Goal: Task Accomplishment & Management: Manage account settings

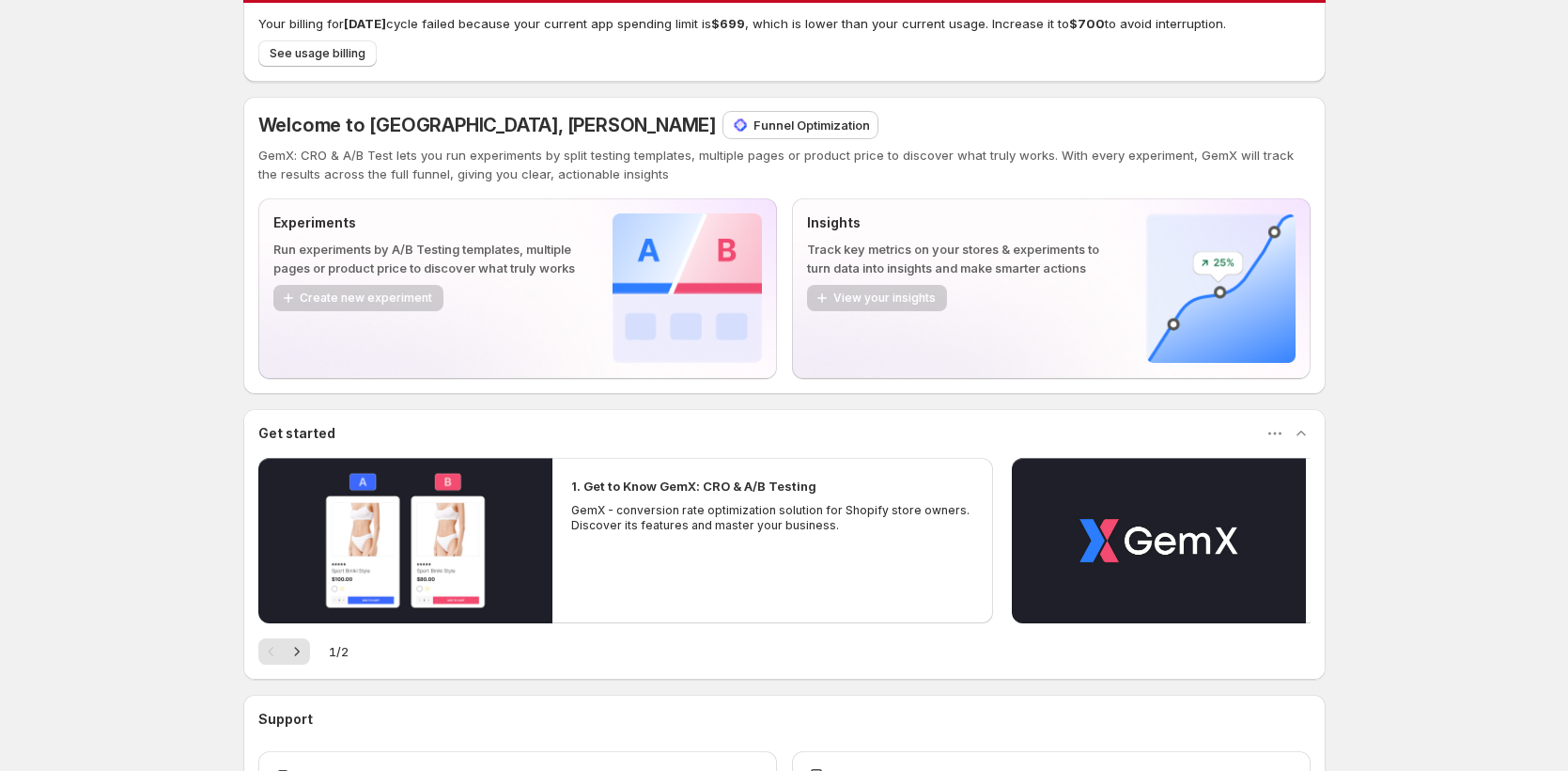
scroll to position [203, 0]
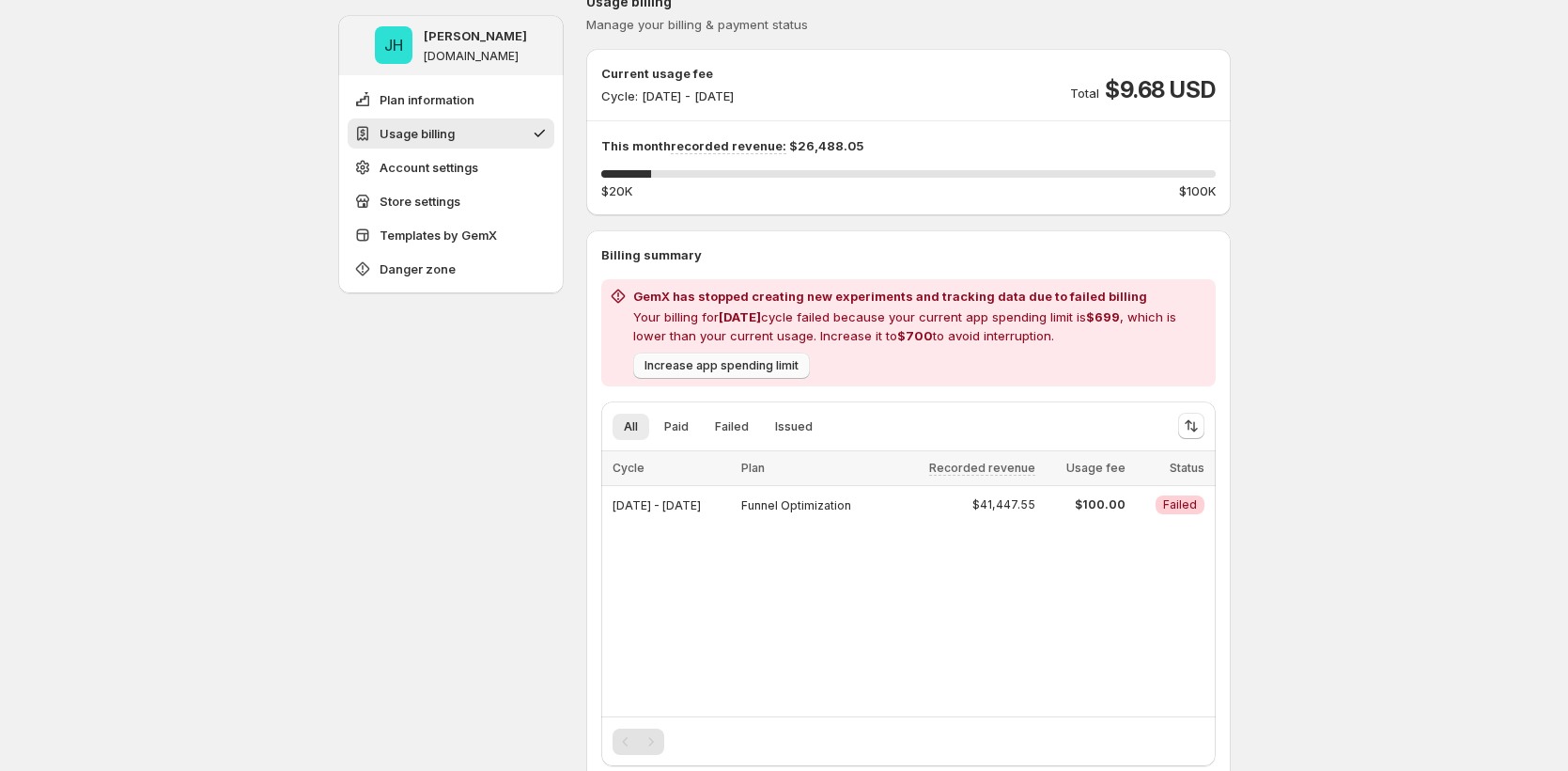
click at [752, 374] on button "Increase app spending limit" at bounding box center [721, 365] width 177 height 26
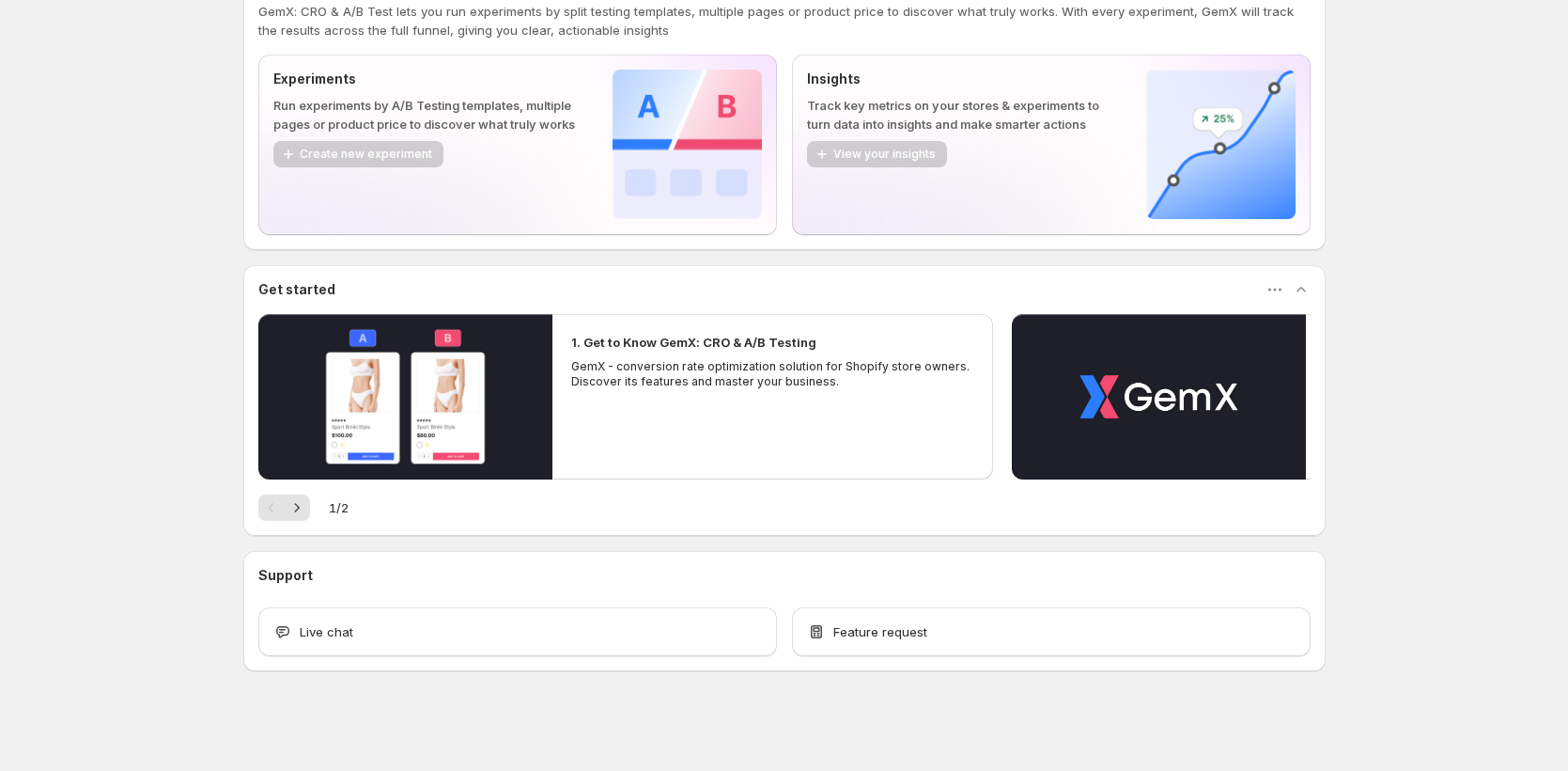
scroll to position [203, 0]
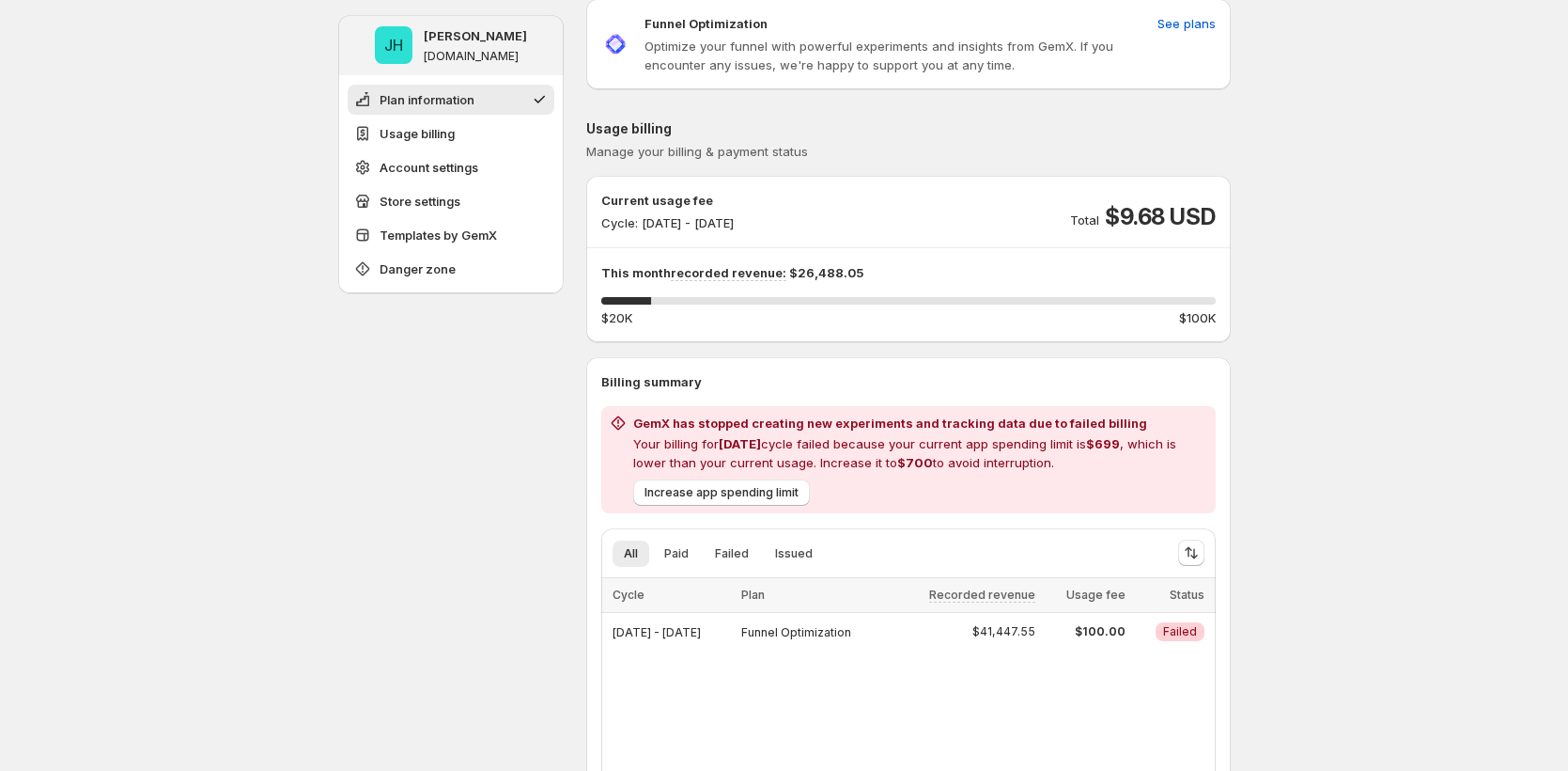
scroll to position [83, 0]
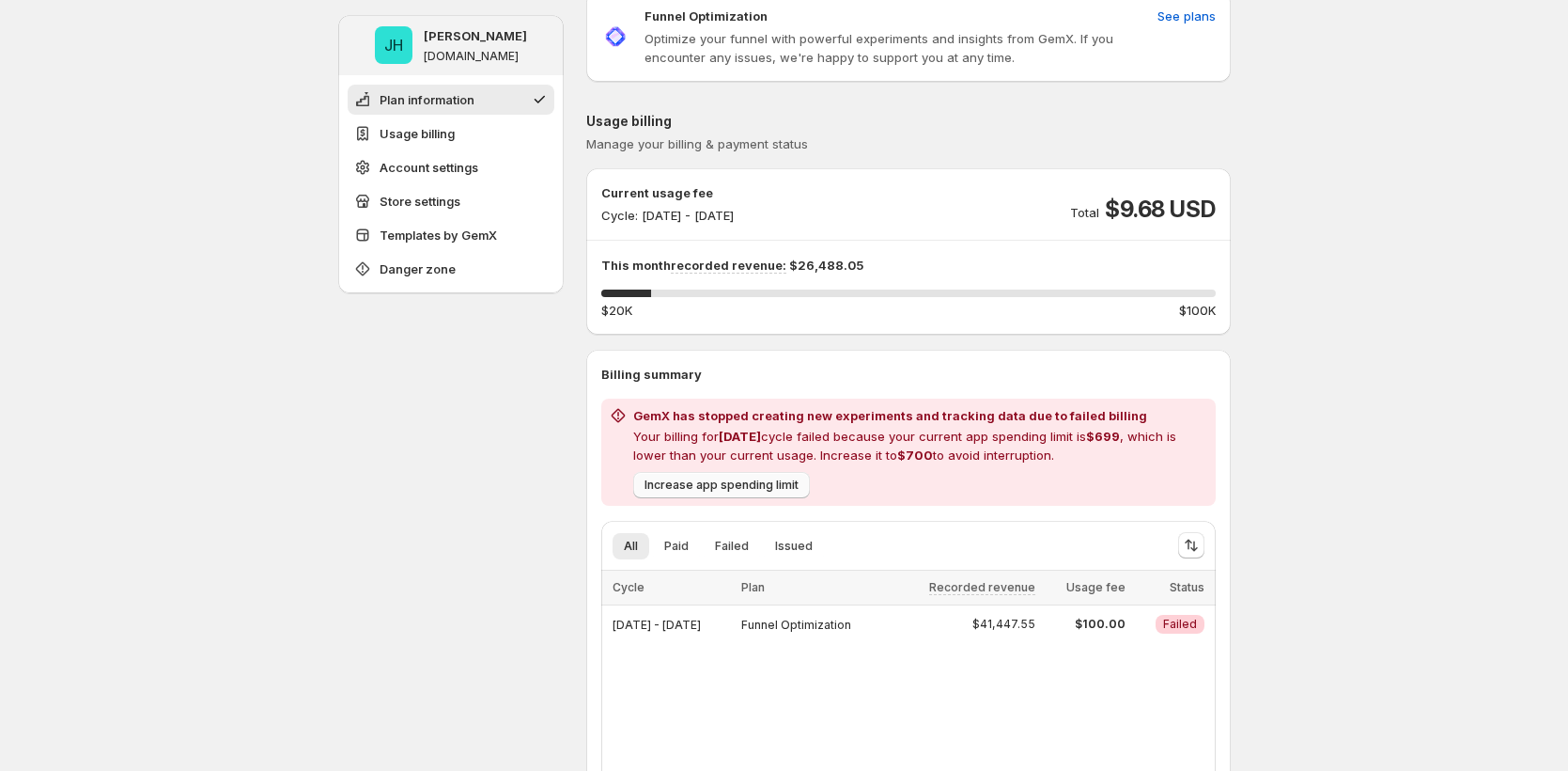
click at [671, 480] on span "Increase app spending limit" at bounding box center [722, 484] width 155 height 15
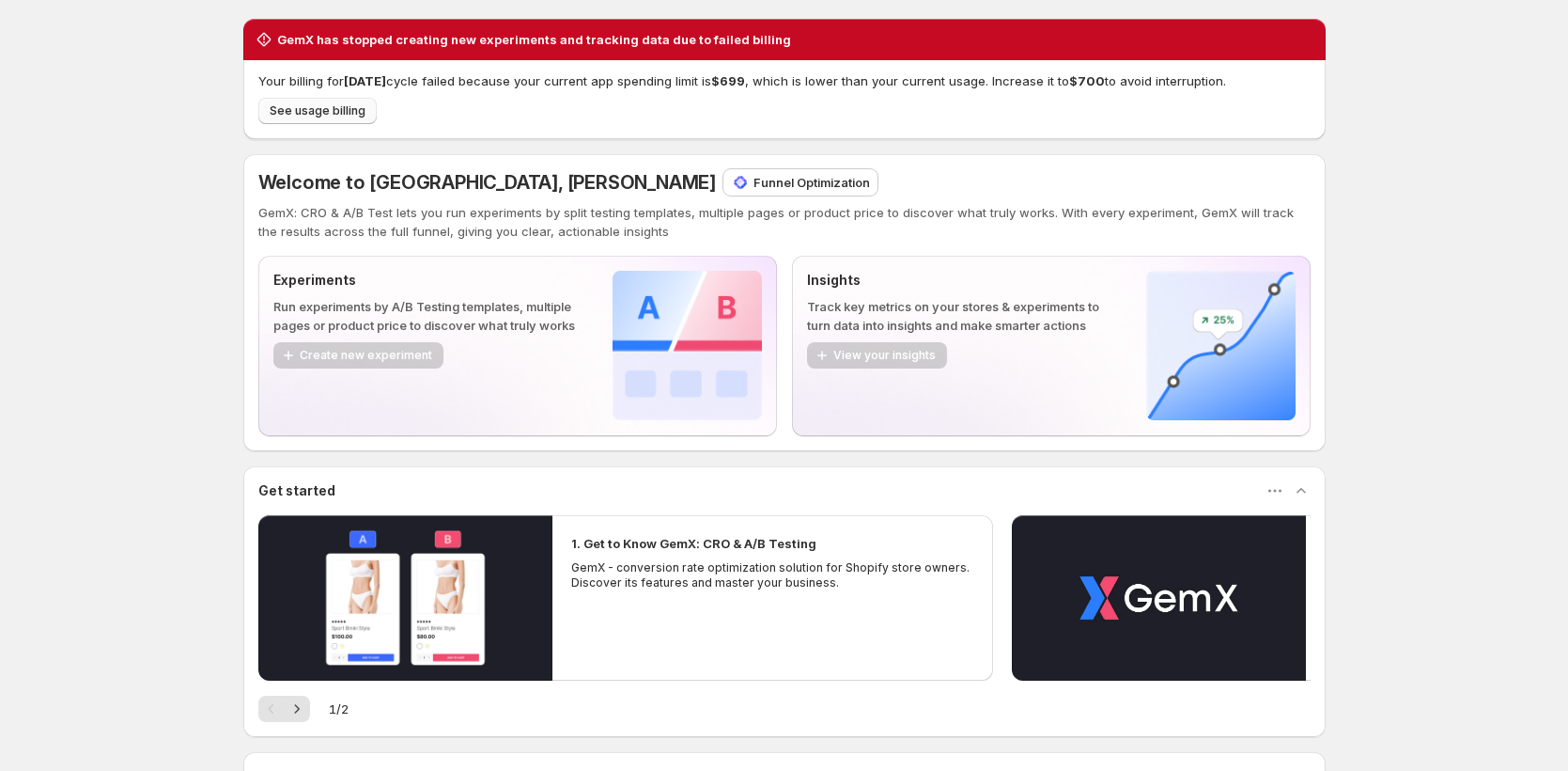
click at [315, 107] on span "See usage billing" at bounding box center [318, 111] width 96 height 15
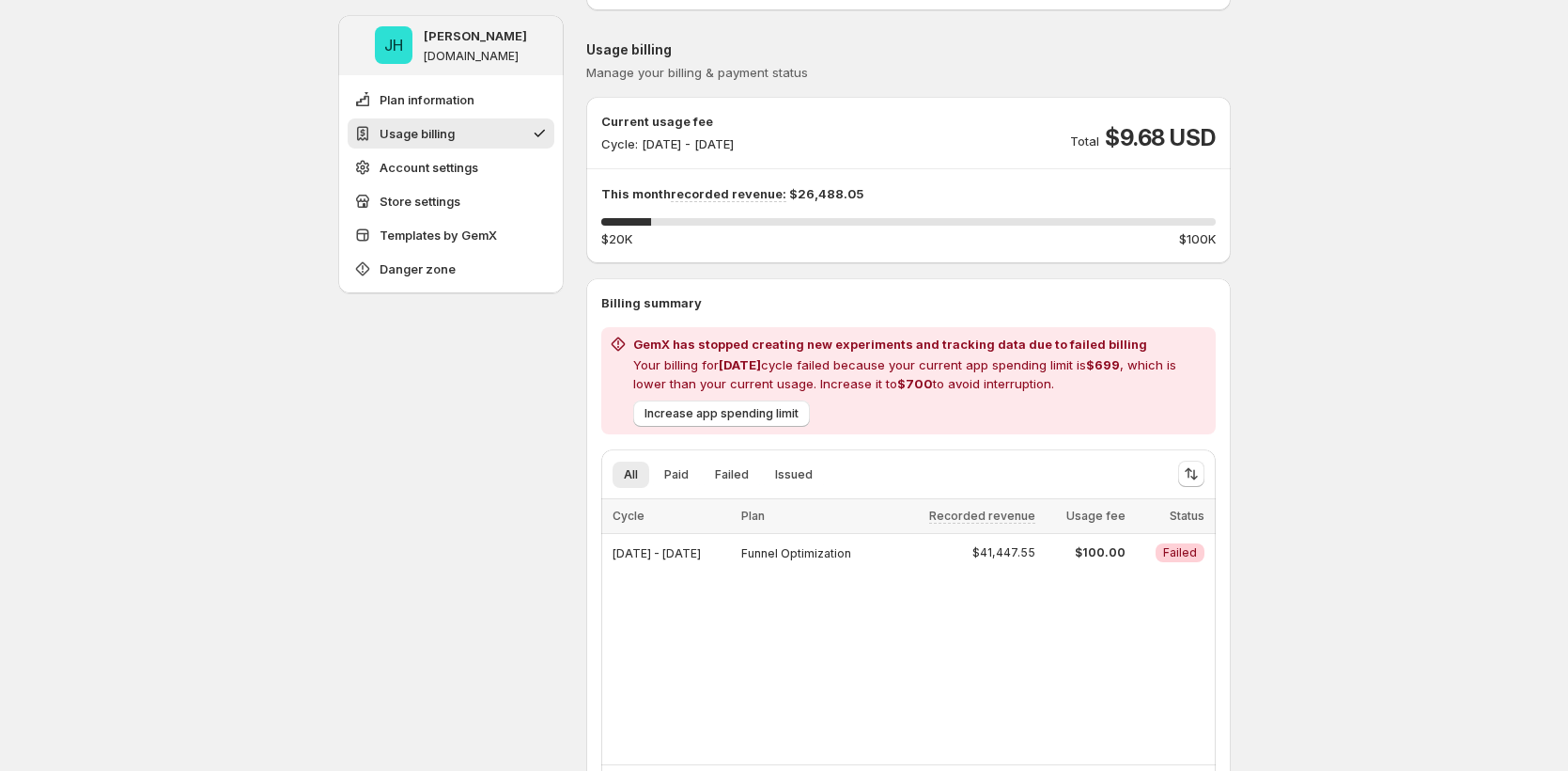
scroll to position [177, 0]
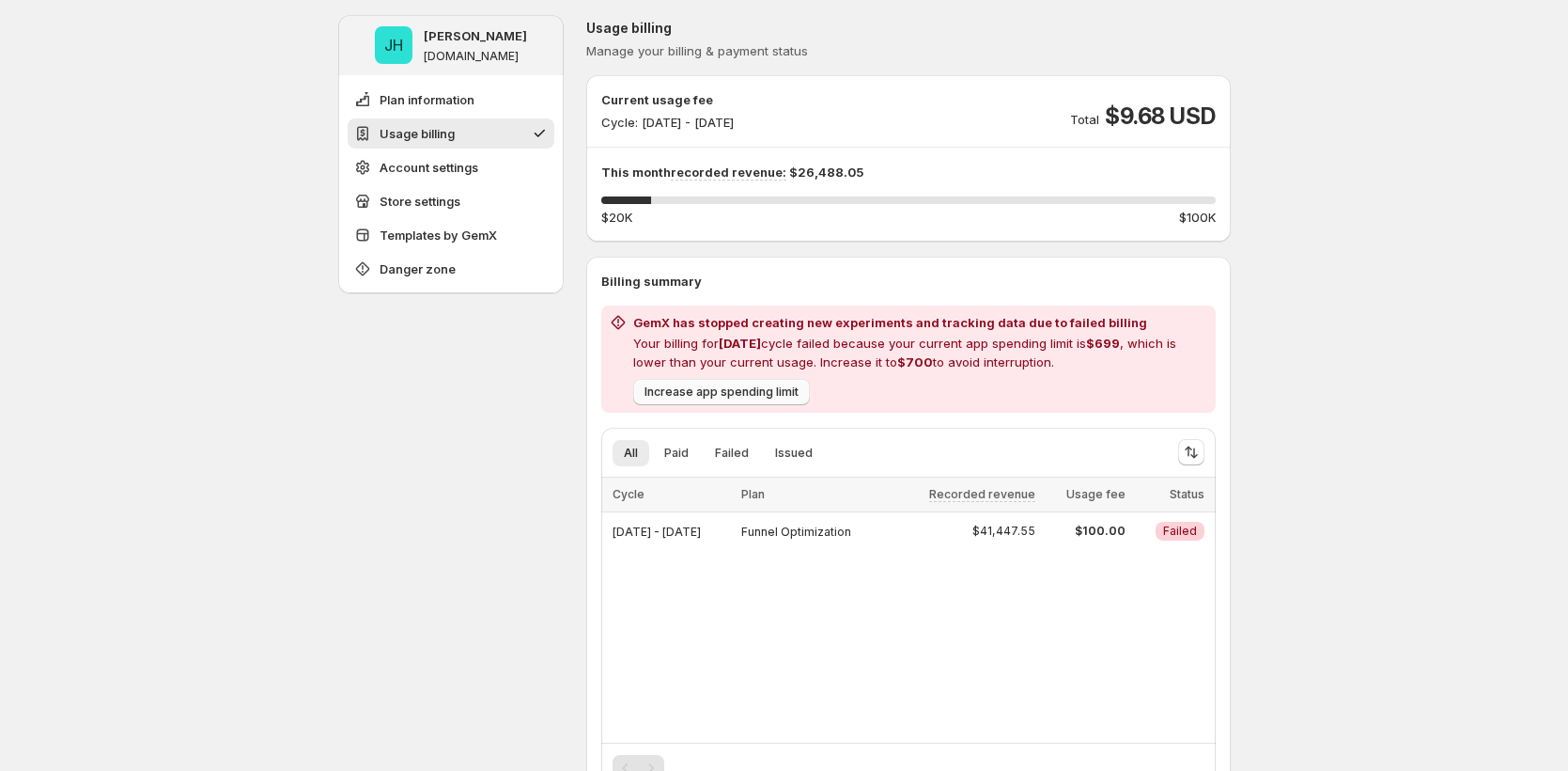
click at [769, 393] on span "Increase app spending limit" at bounding box center [722, 391] width 155 height 15
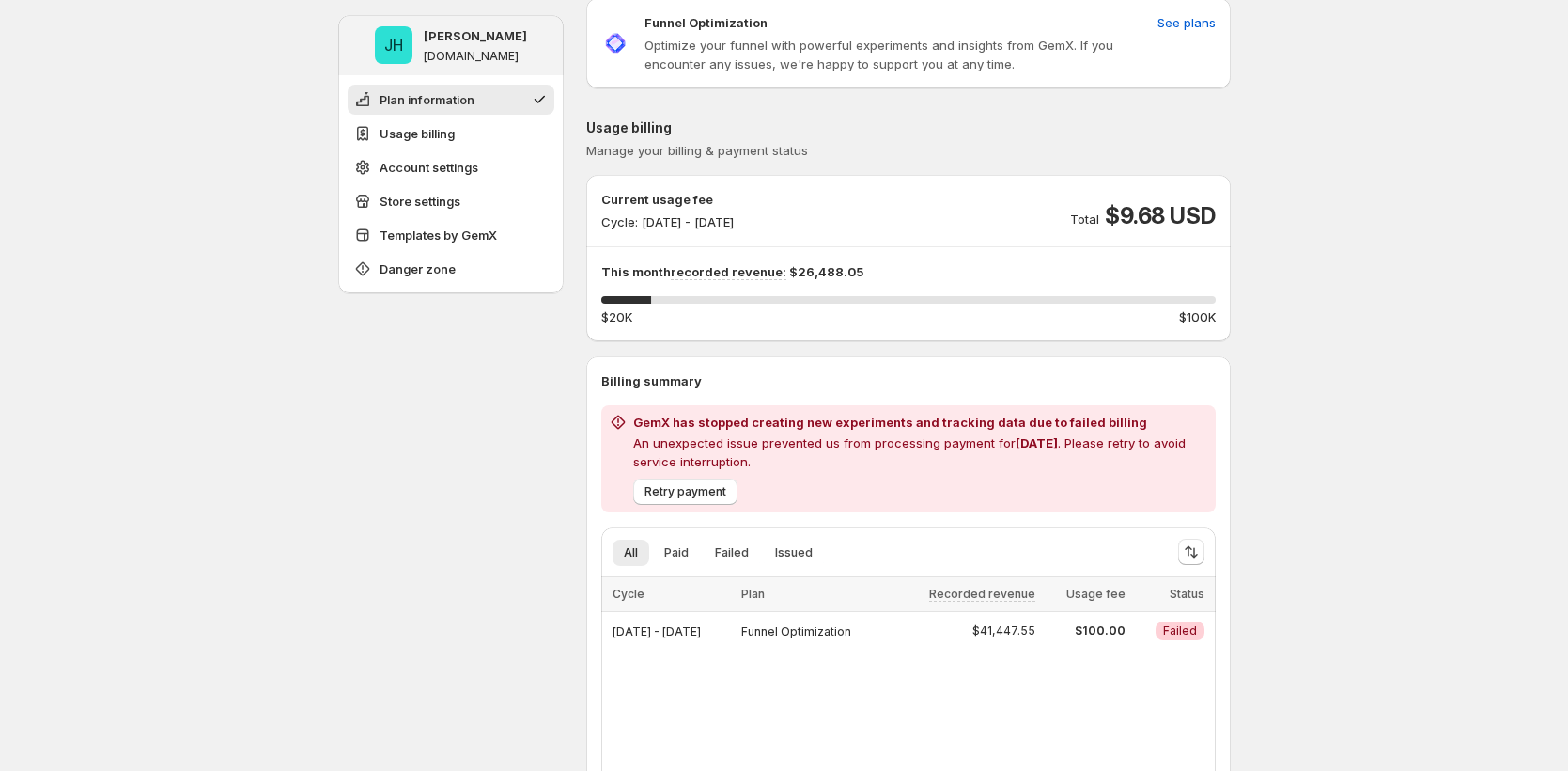
scroll to position [83, 0]
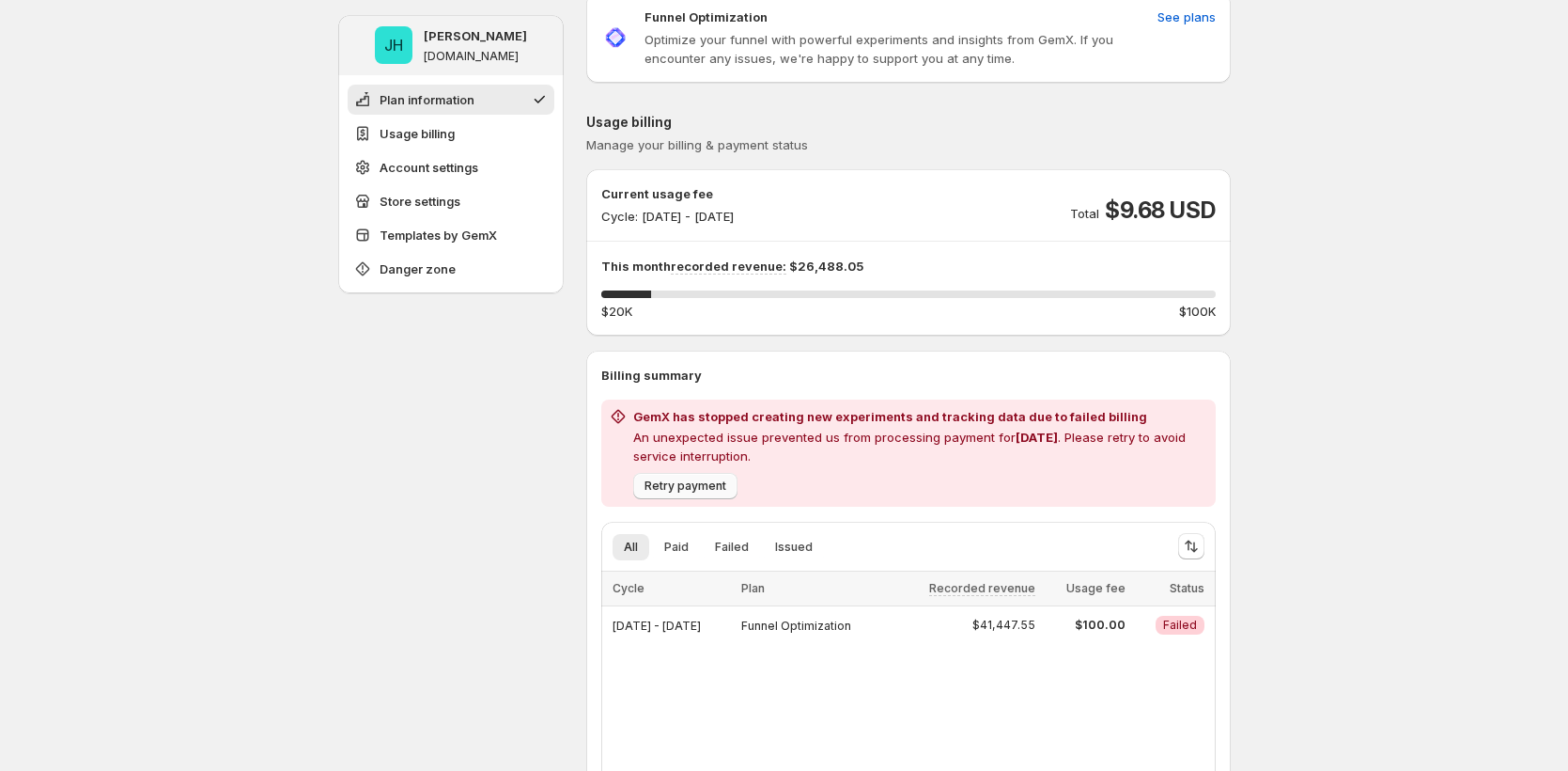
click at [685, 479] on span "Retry payment" at bounding box center [686, 485] width 82 height 15
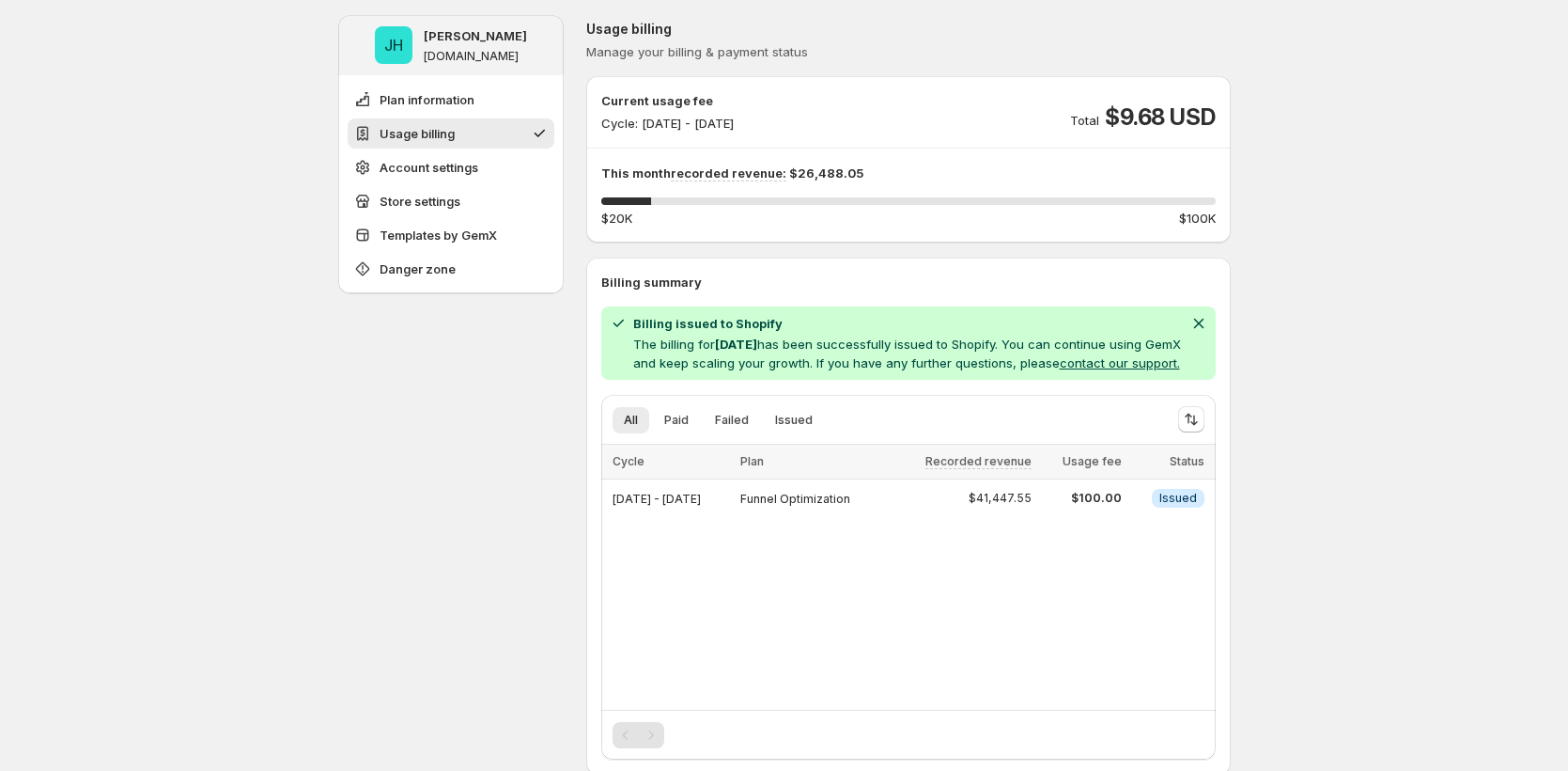
scroll to position [252, 0]
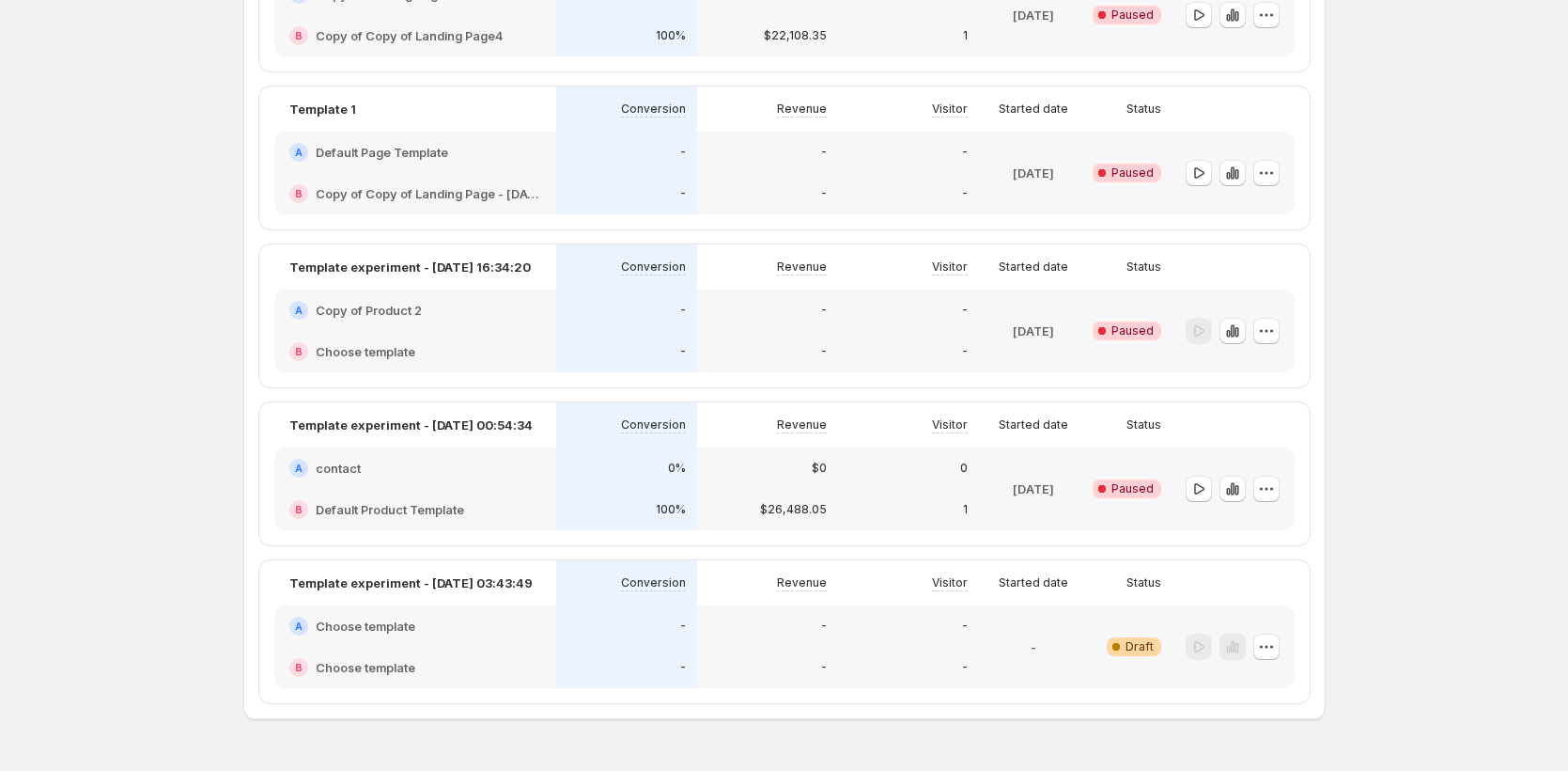
scroll to position [1712, 0]
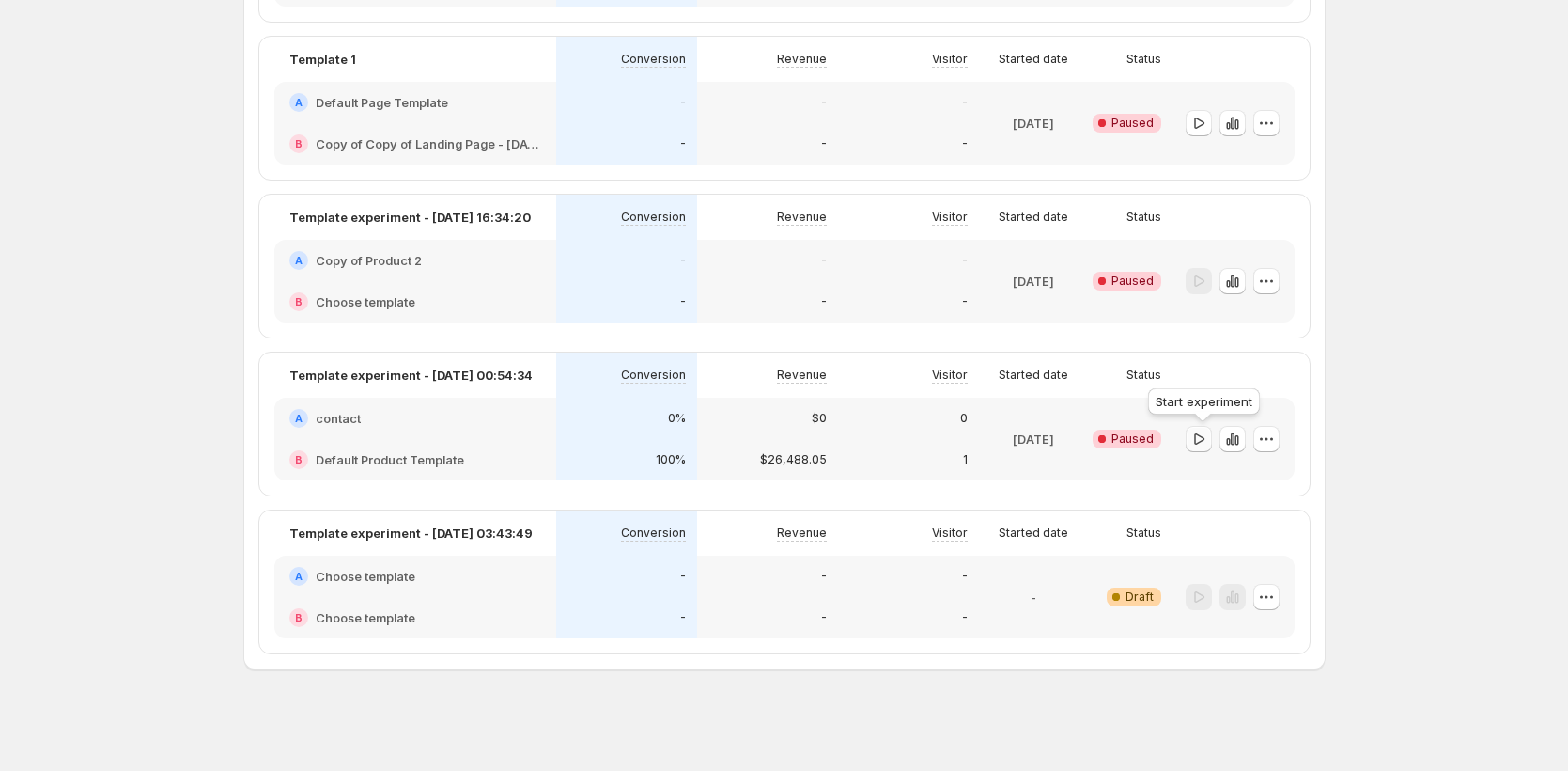
click at [1208, 442] on icon "button" at bounding box center [1198, 438] width 19 height 19
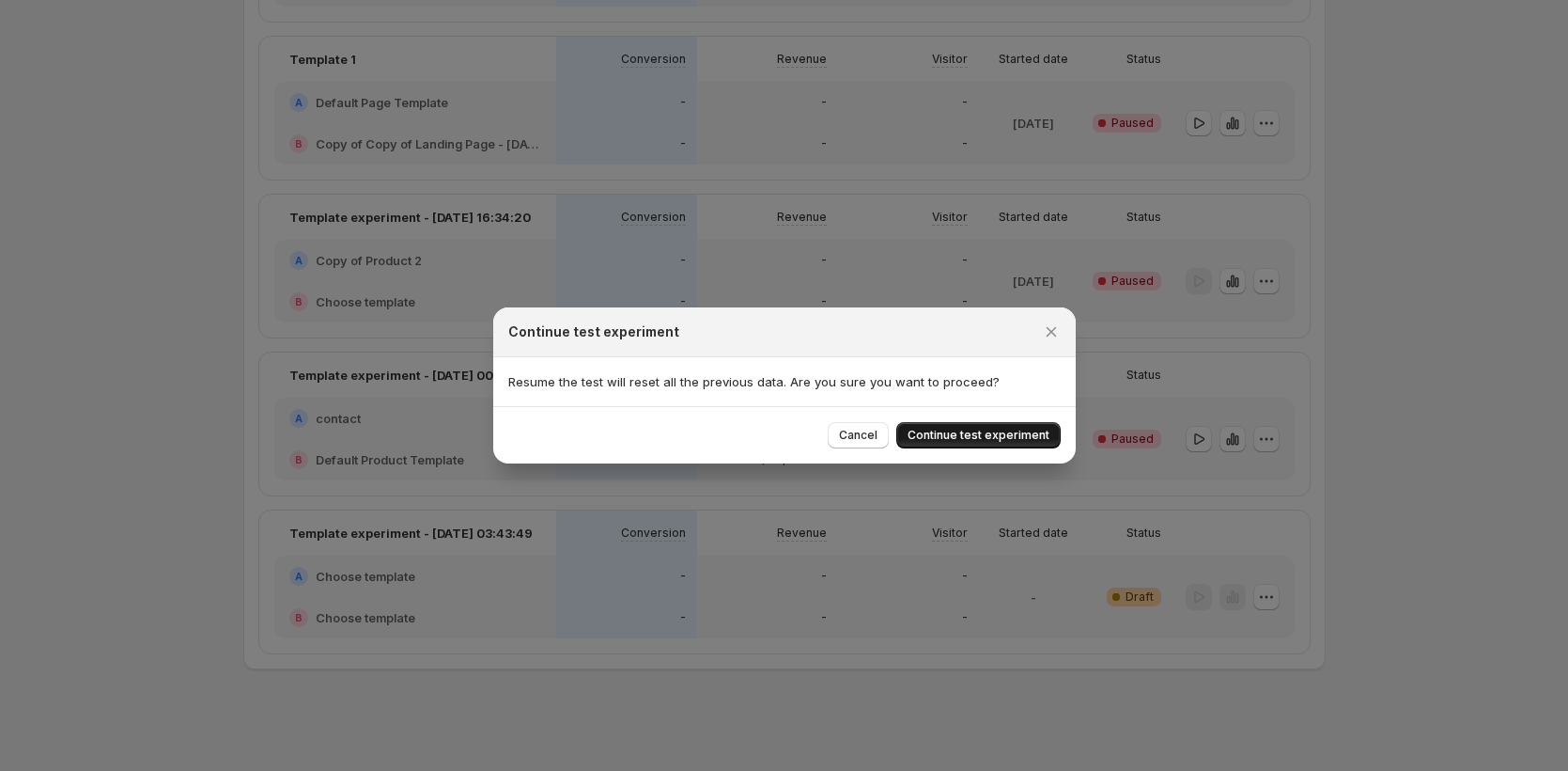
click at [955, 438] on span "Continue test experiment" at bounding box center [978, 434] width 142 height 15
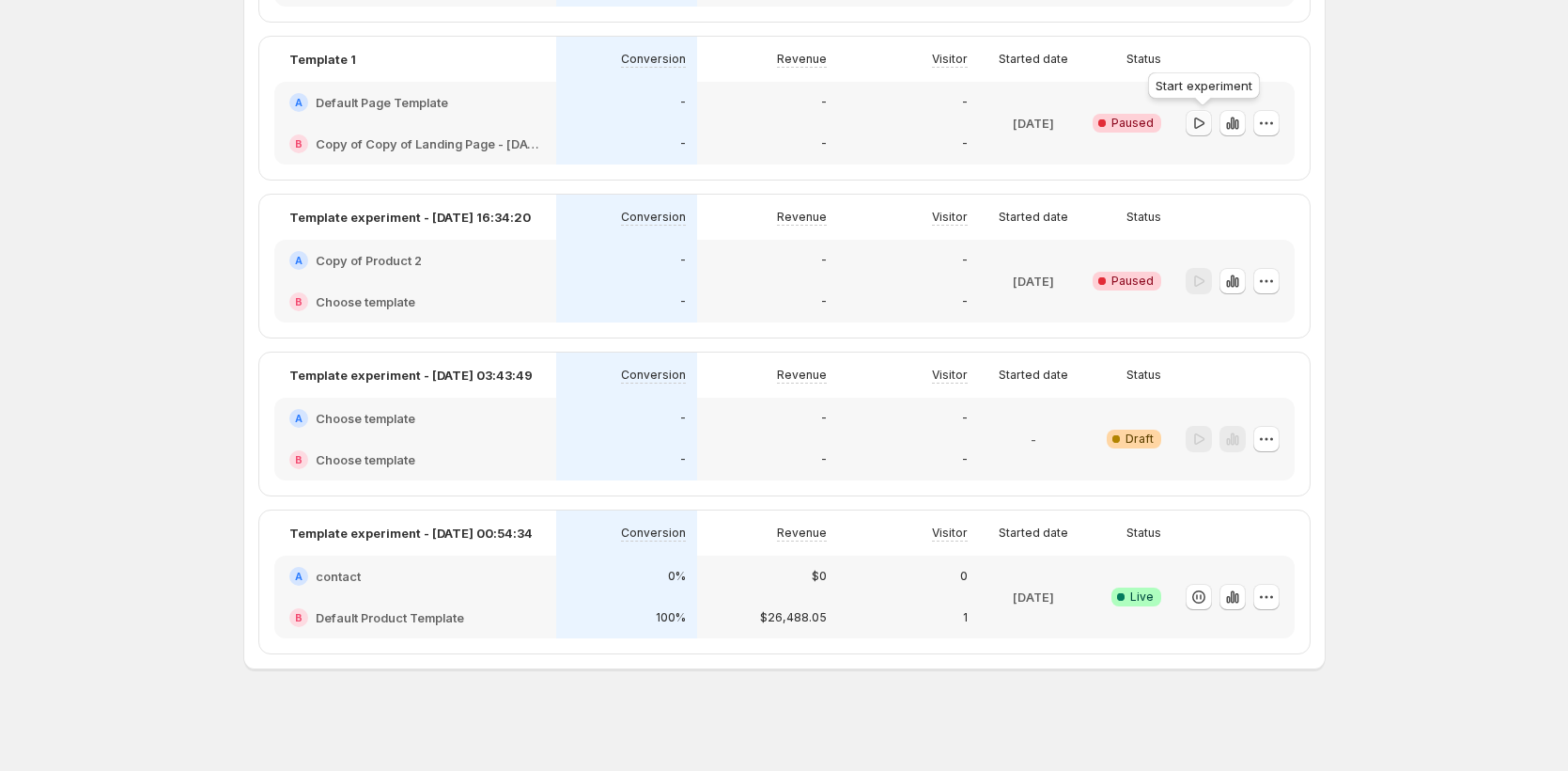
click at [1198, 122] on icon "button" at bounding box center [1198, 122] width 19 height 19
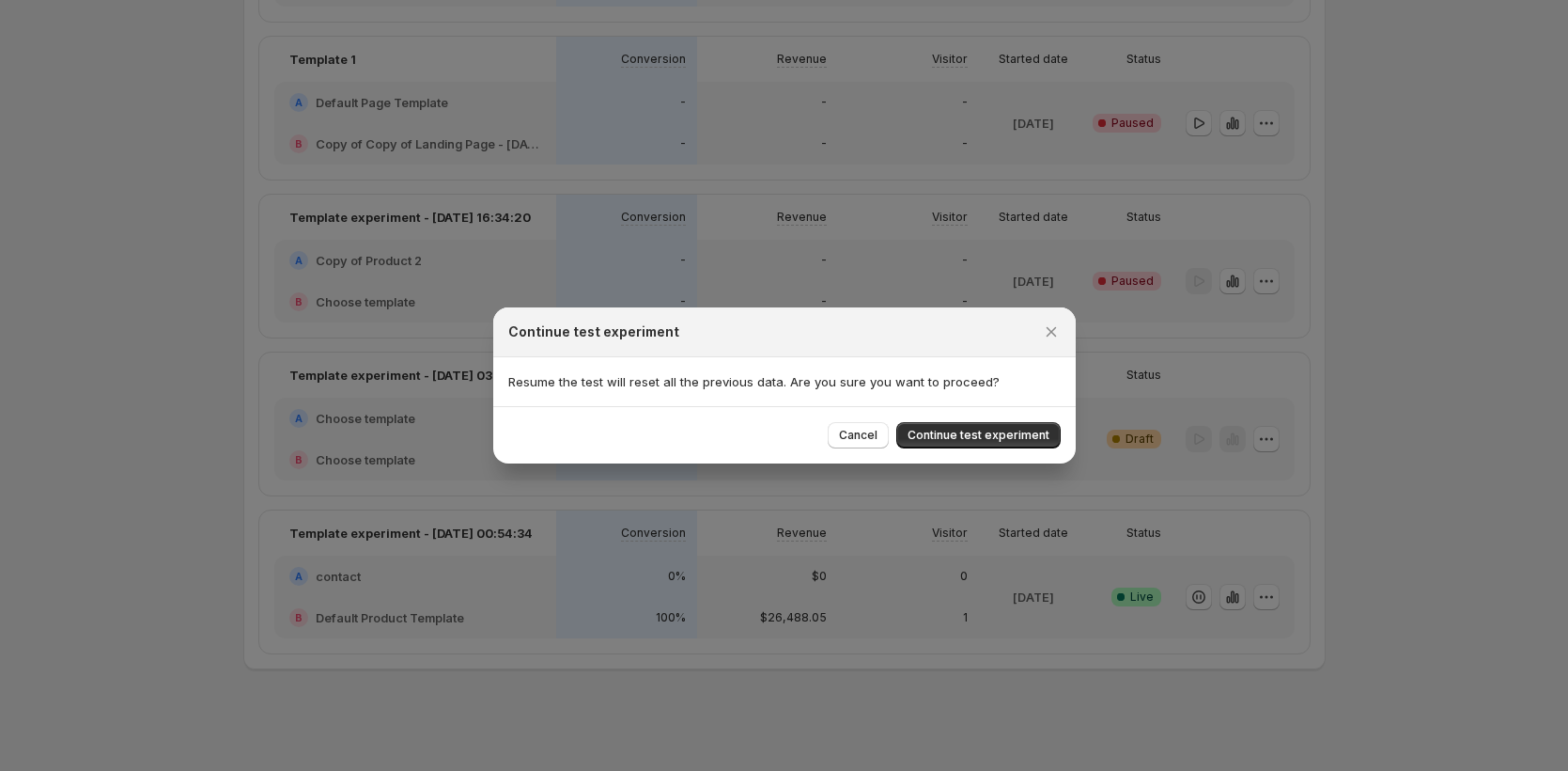
click at [998, 444] on button "Continue test experiment" at bounding box center [978, 434] width 164 height 26
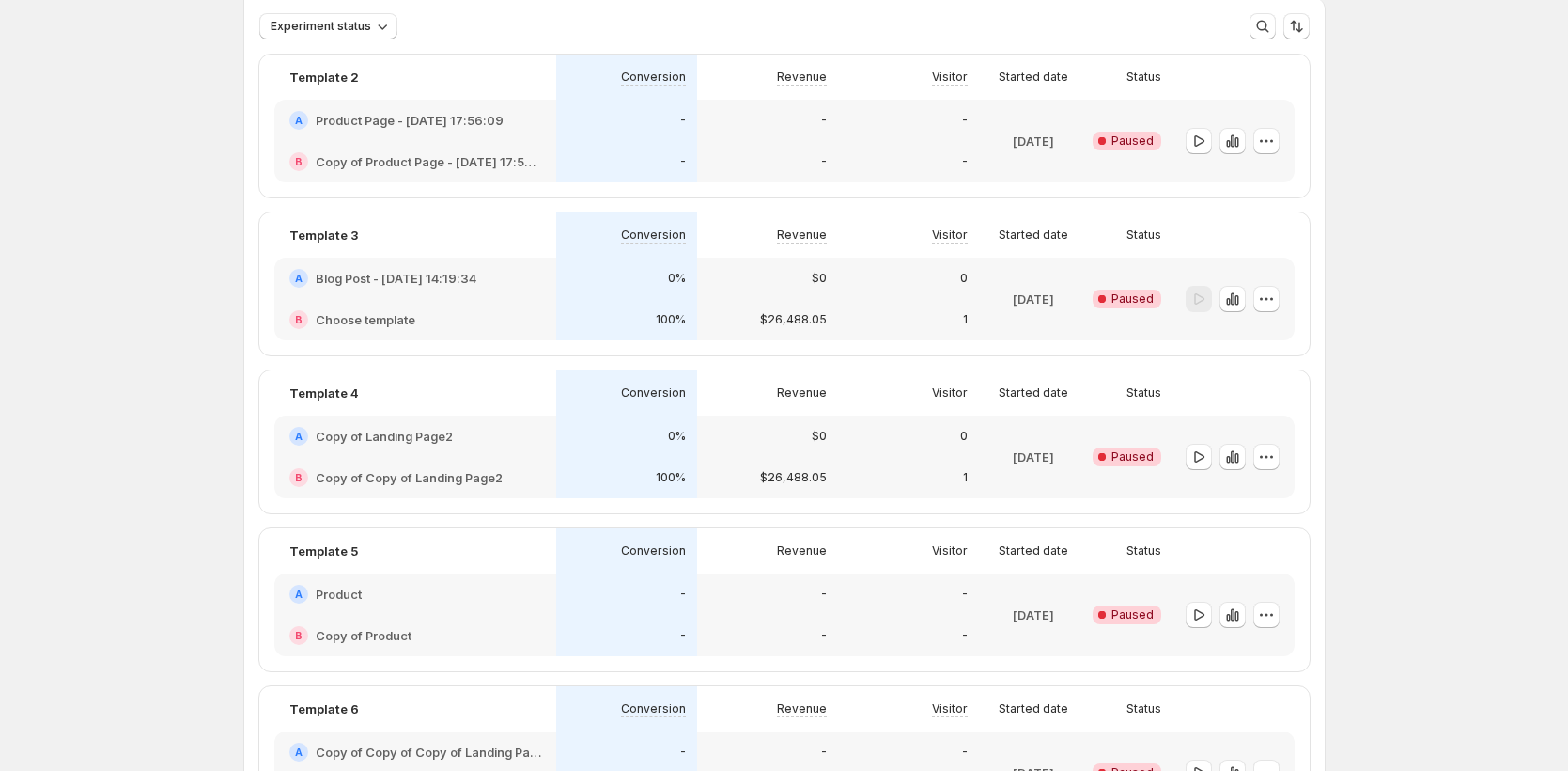
scroll to position [0, 0]
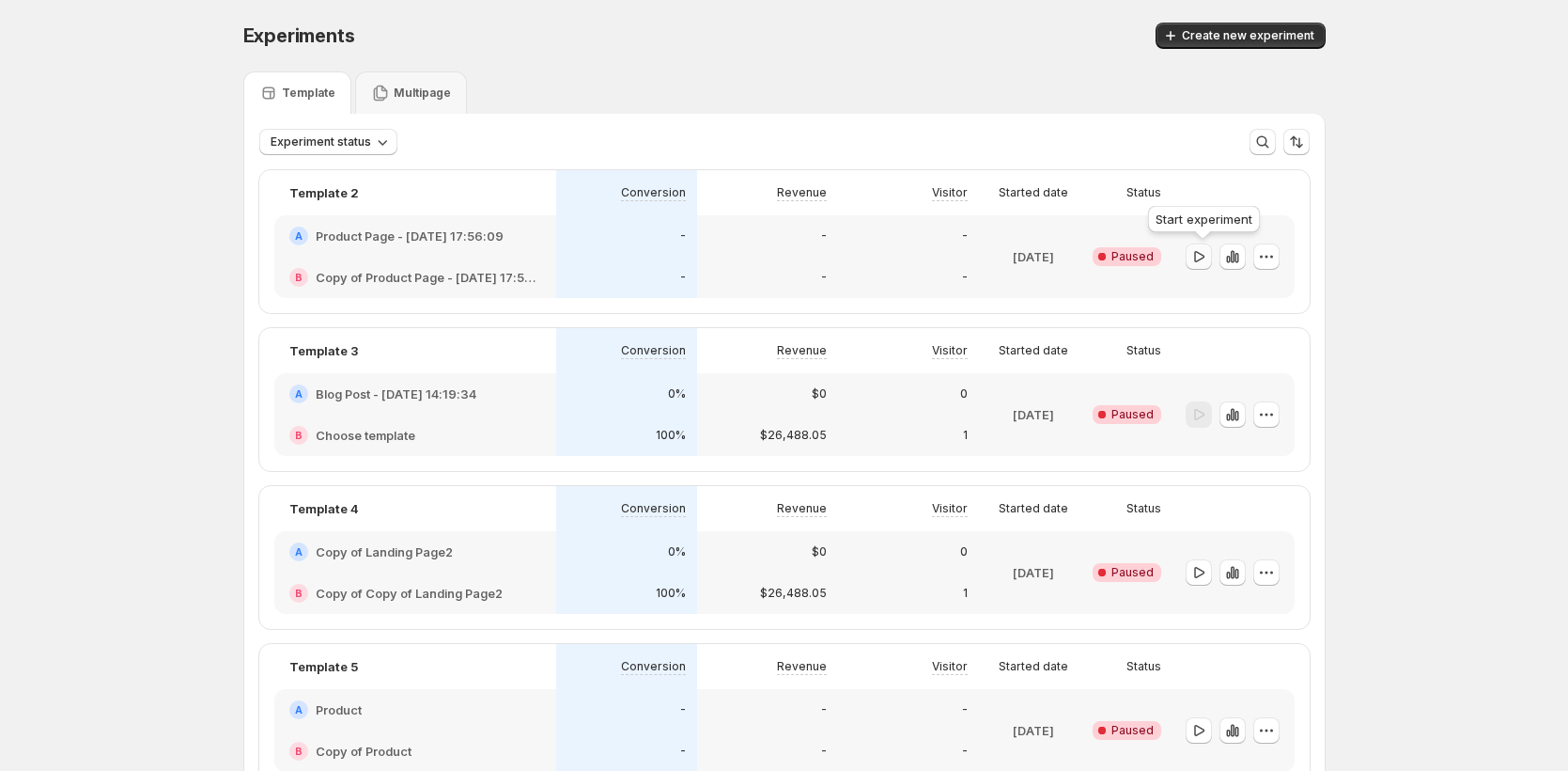
click at [1197, 258] on icon "button" at bounding box center [1198, 256] width 19 height 19
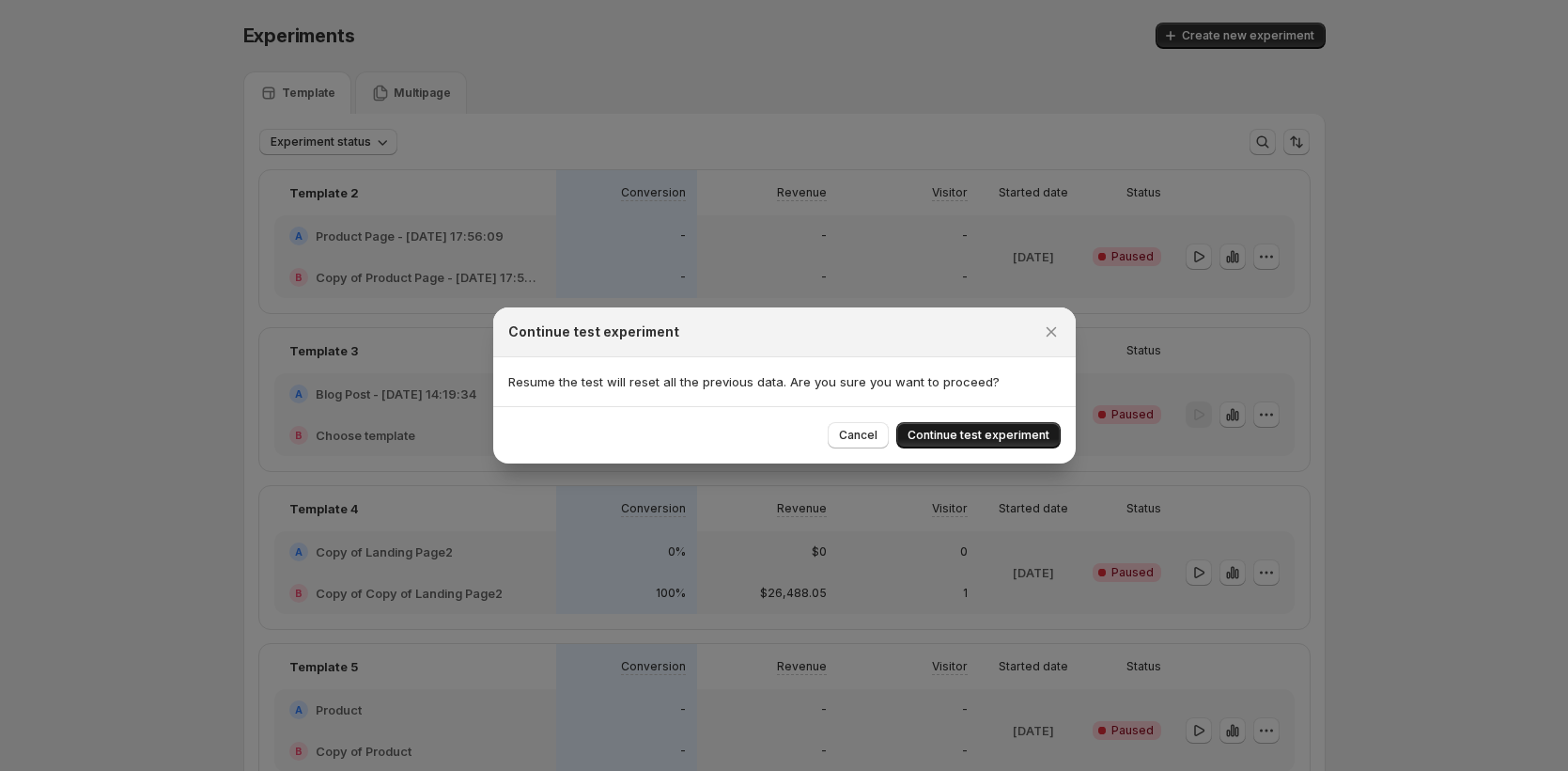
click at [964, 441] on span "Continue test experiment" at bounding box center [978, 434] width 142 height 15
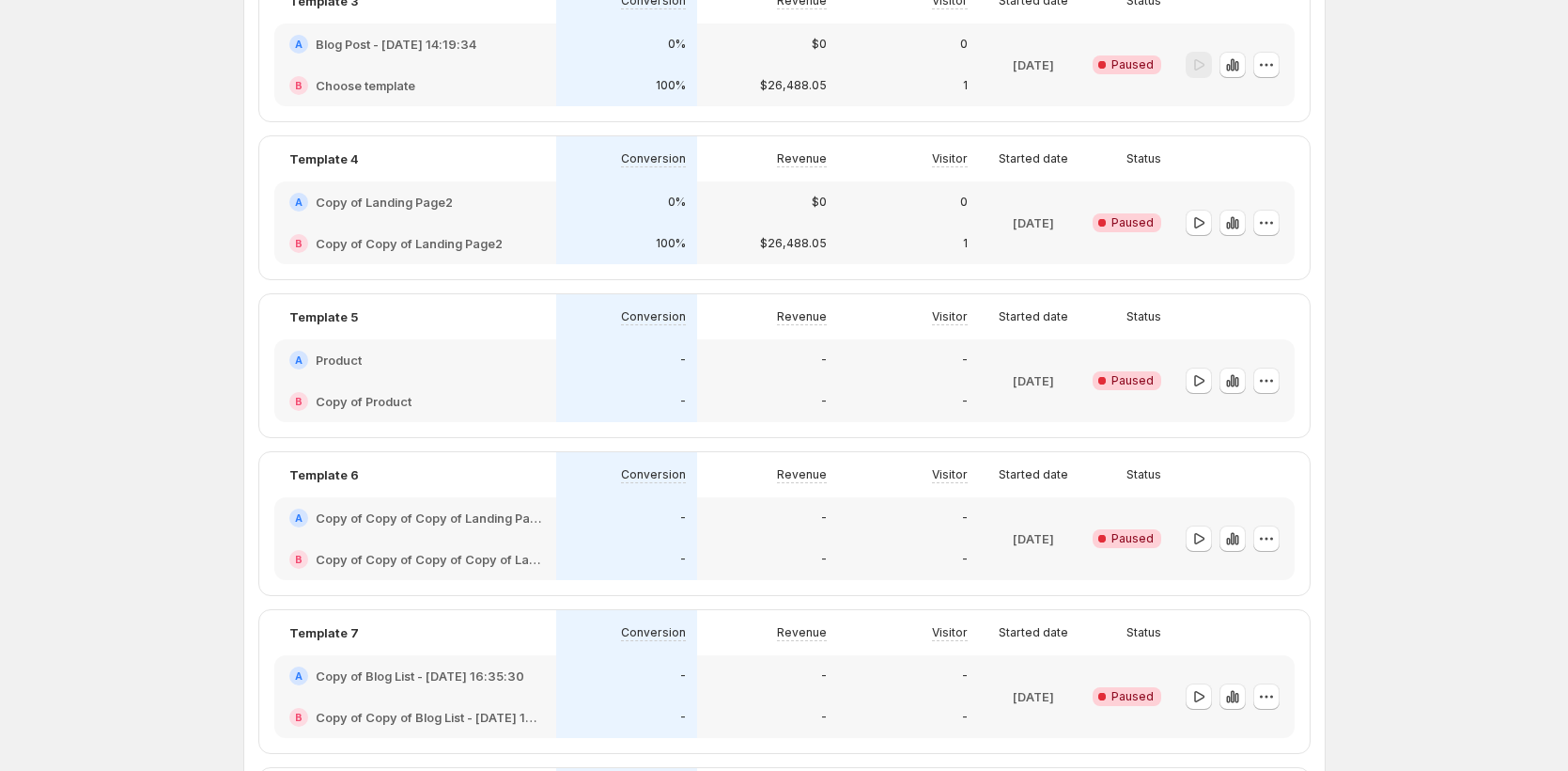
scroll to position [229, 0]
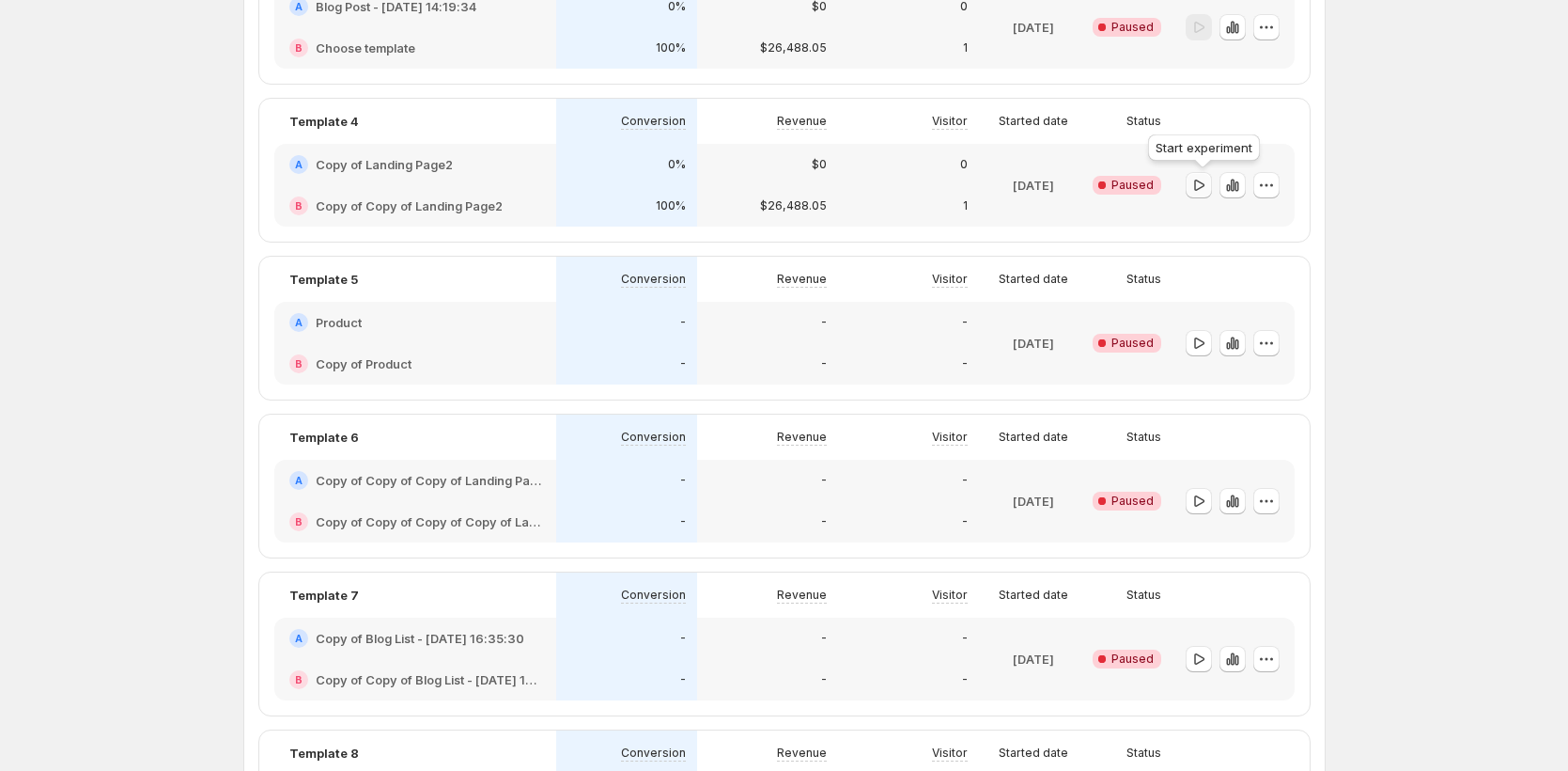
click at [1202, 184] on icon "button" at bounding box center [1198, 185] width 19 height 19
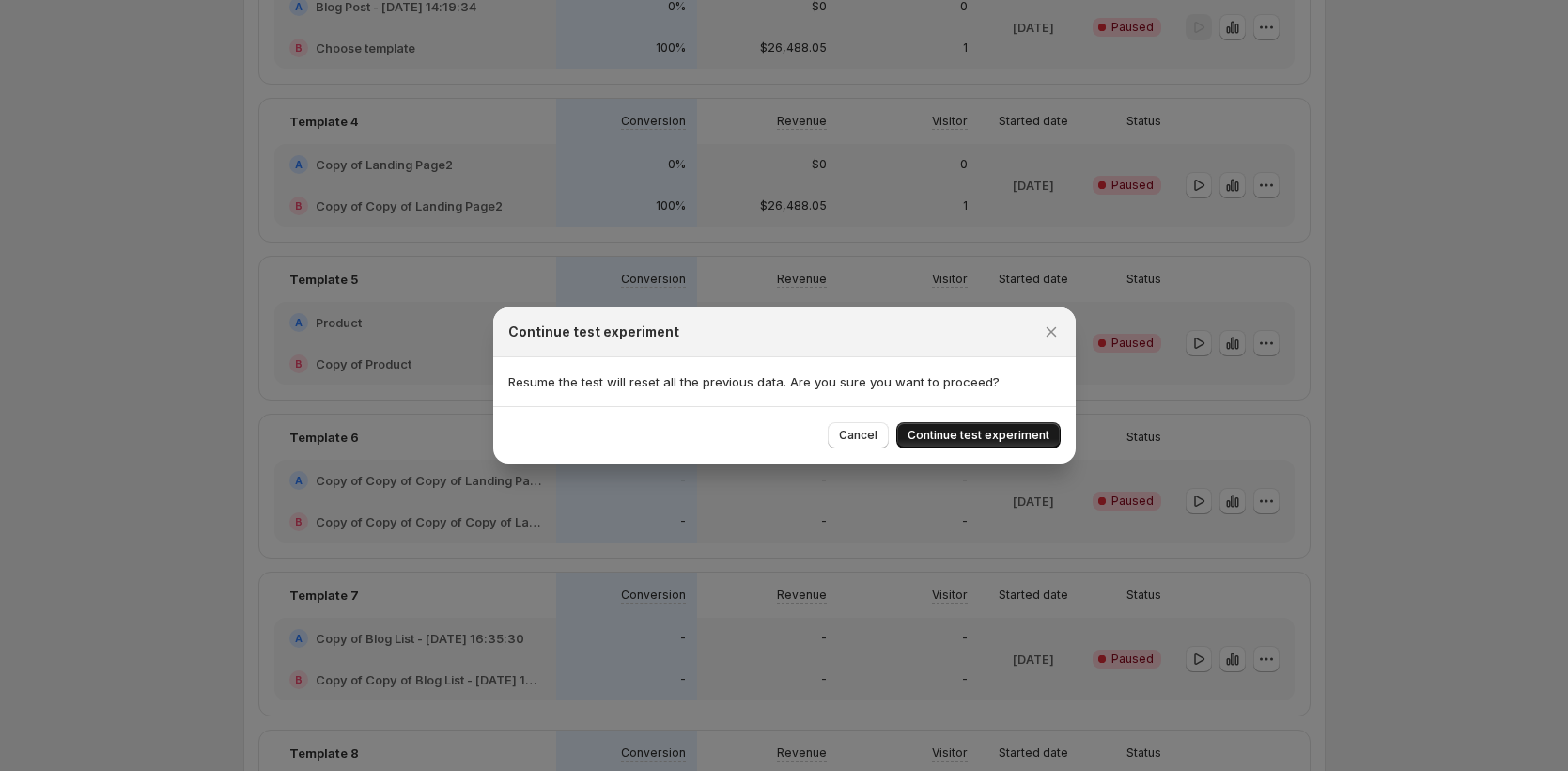
click at [984, 442] on span "Continue test experiment" at bounding box center [978, 434] width 142 height 15
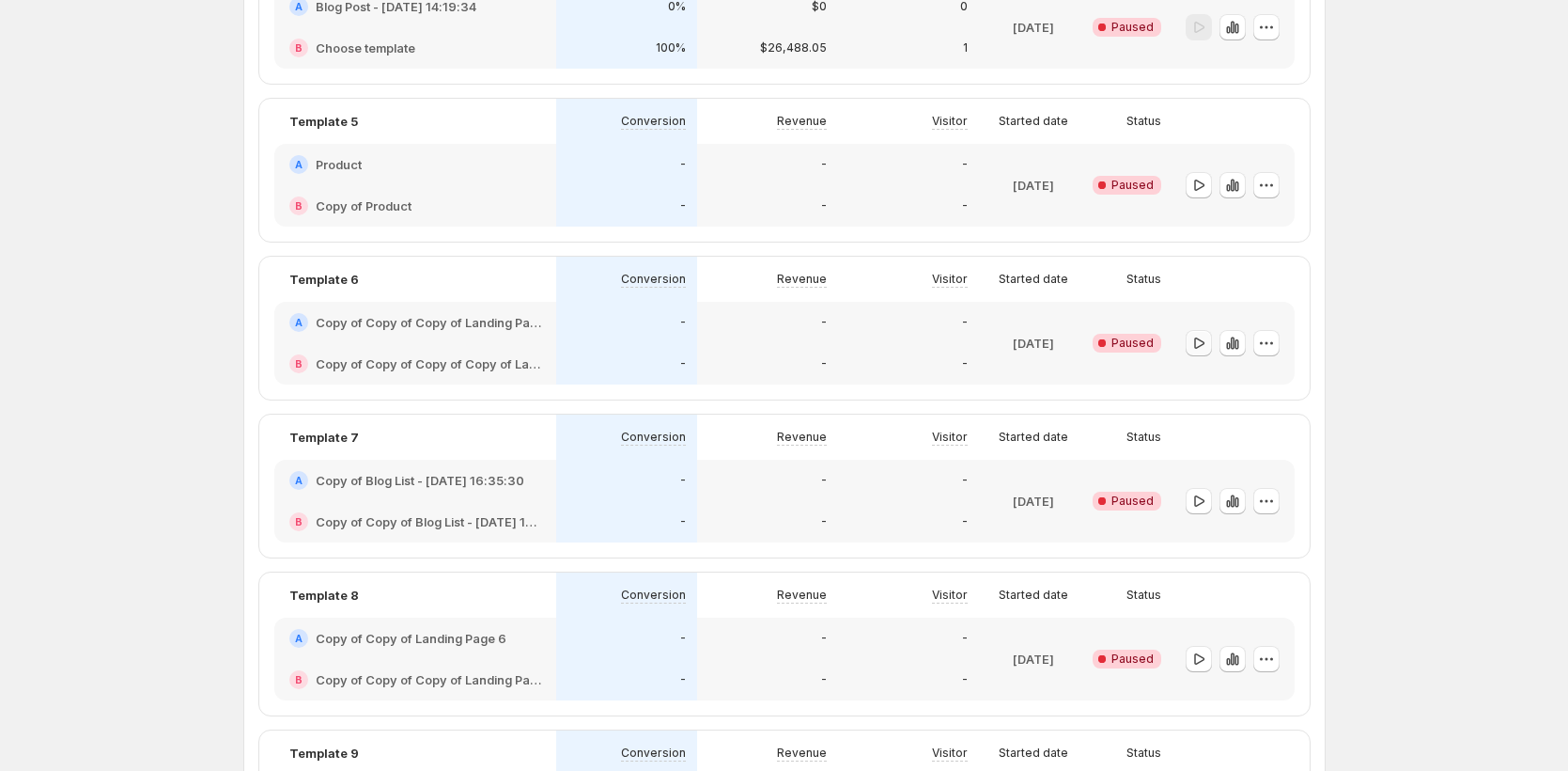
click at [1204, 353] on button "button" at bounding box center [1198, 342] width 26 height 26
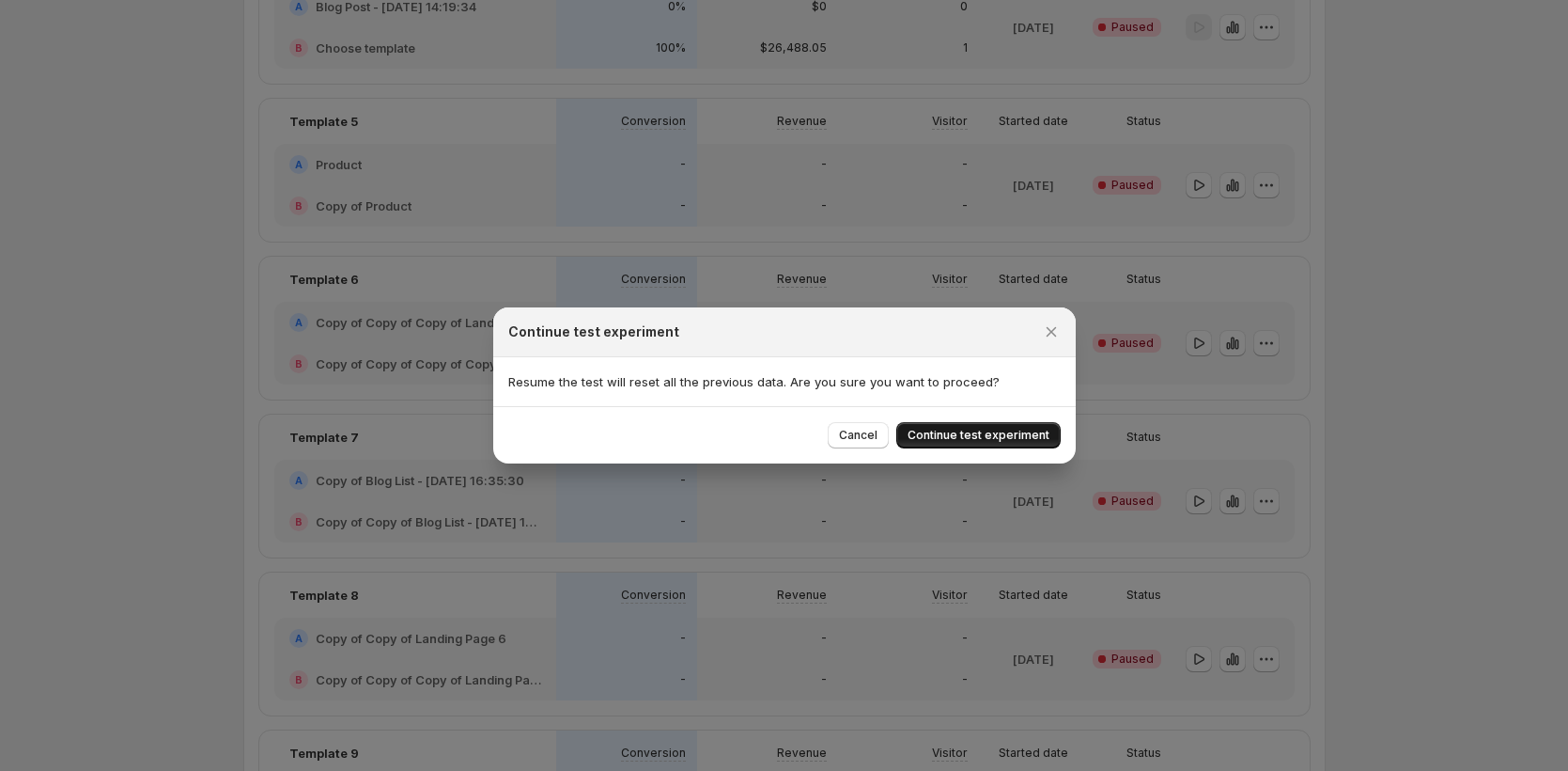
click at [959, 441] on span "Continue test experiment" at bounding box center [978, 434] width 142 height 15
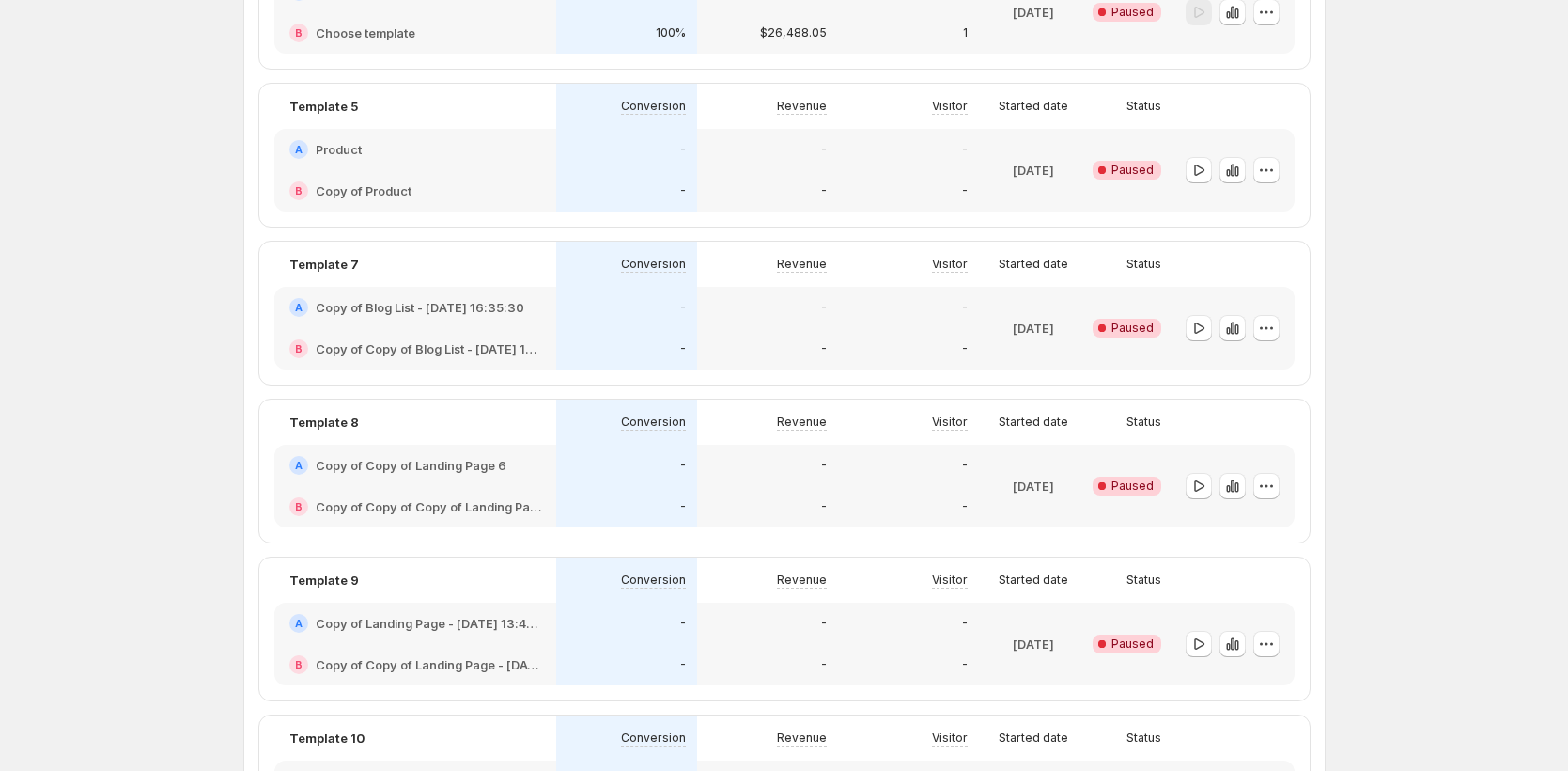
scroll to position [444, 0]
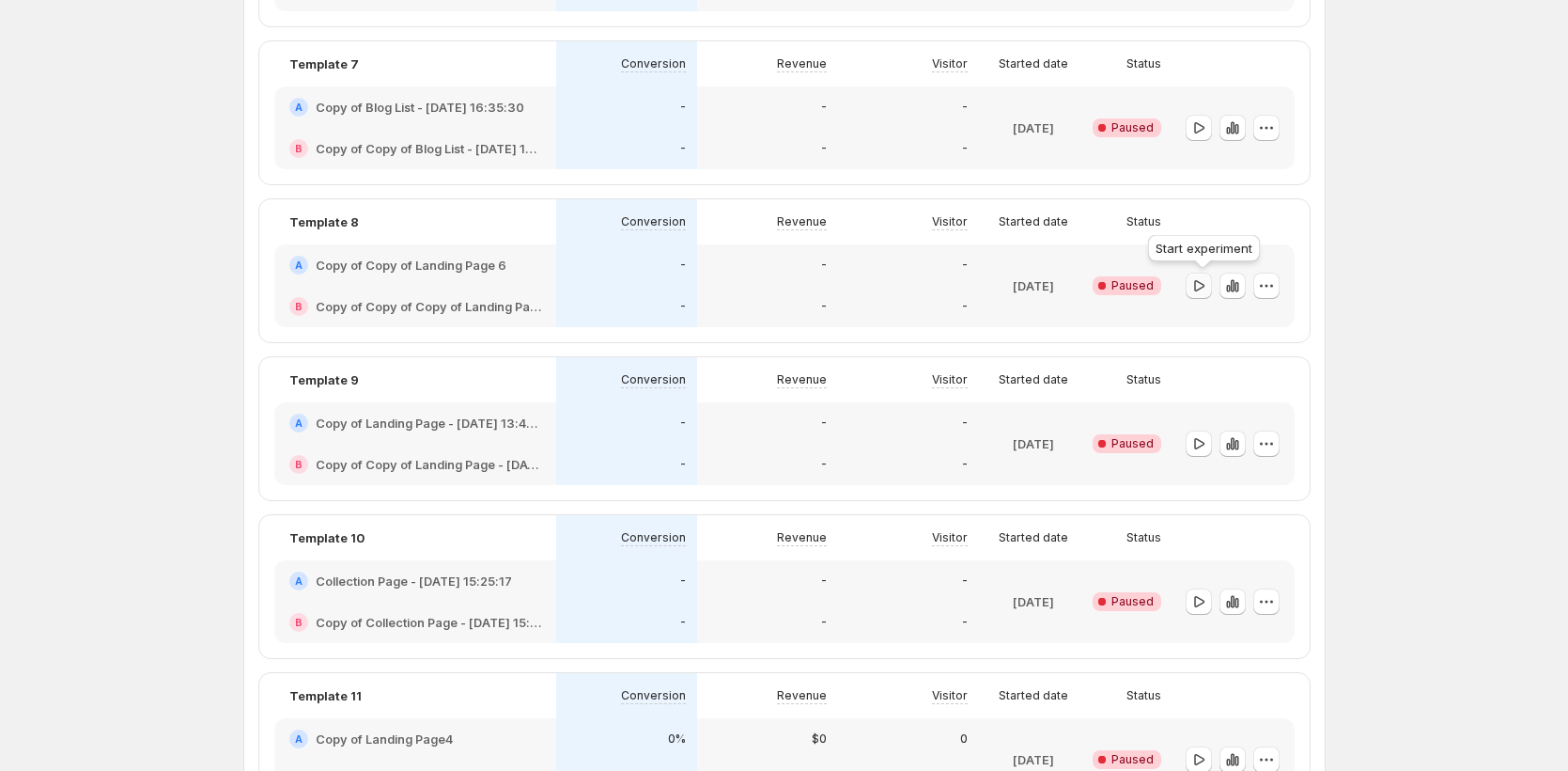
click at [1195, 287] on icon "button" at bounding box center [1198, 285] width 19 height 19
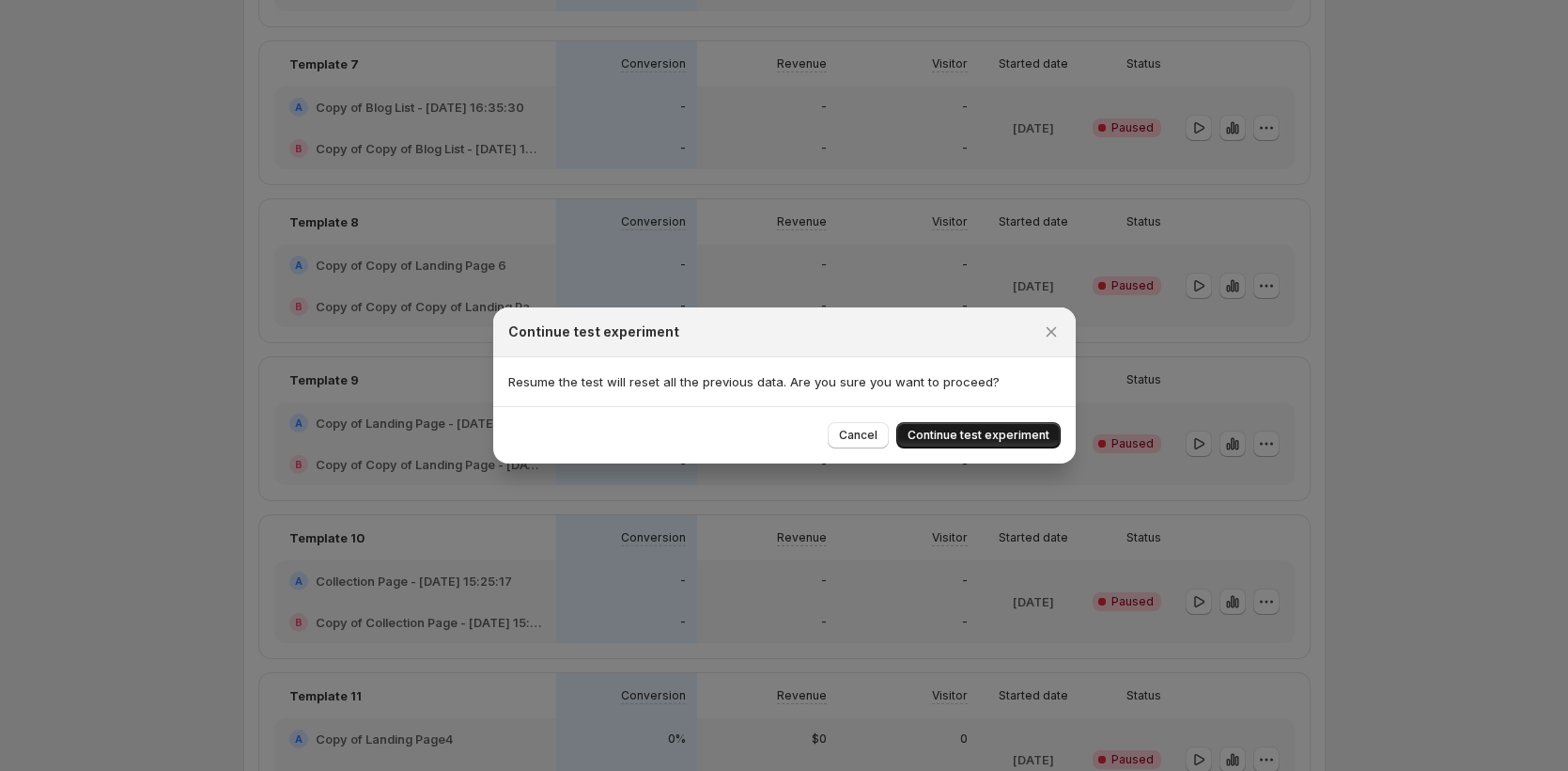
click at [1005, 433] on span "Continue test experiment" at bounding box center [978, 434] width 142 height 15
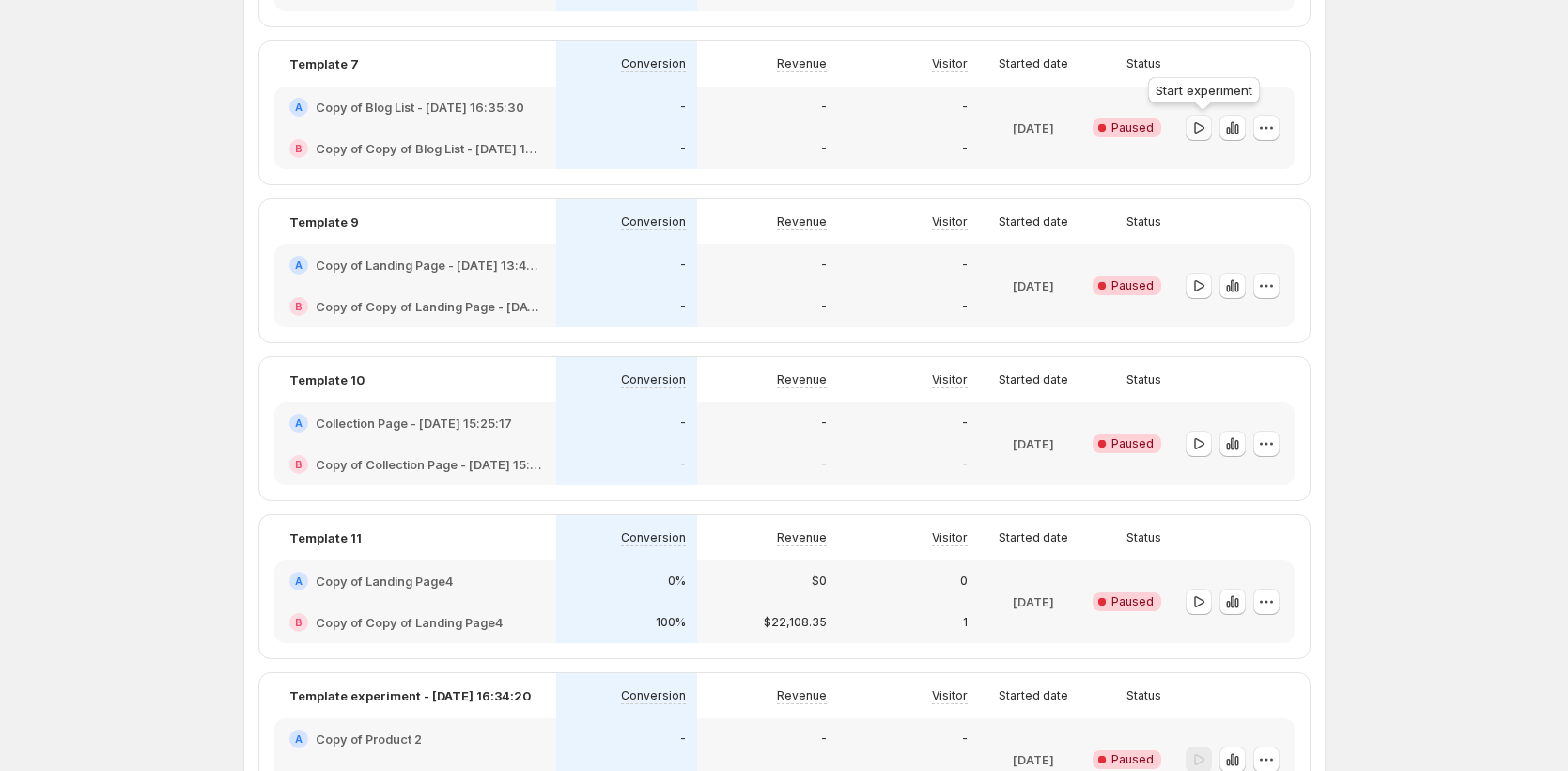
click at [1201, 132] on icon "button" at bounding box center [1198, 127] width 19 height 19
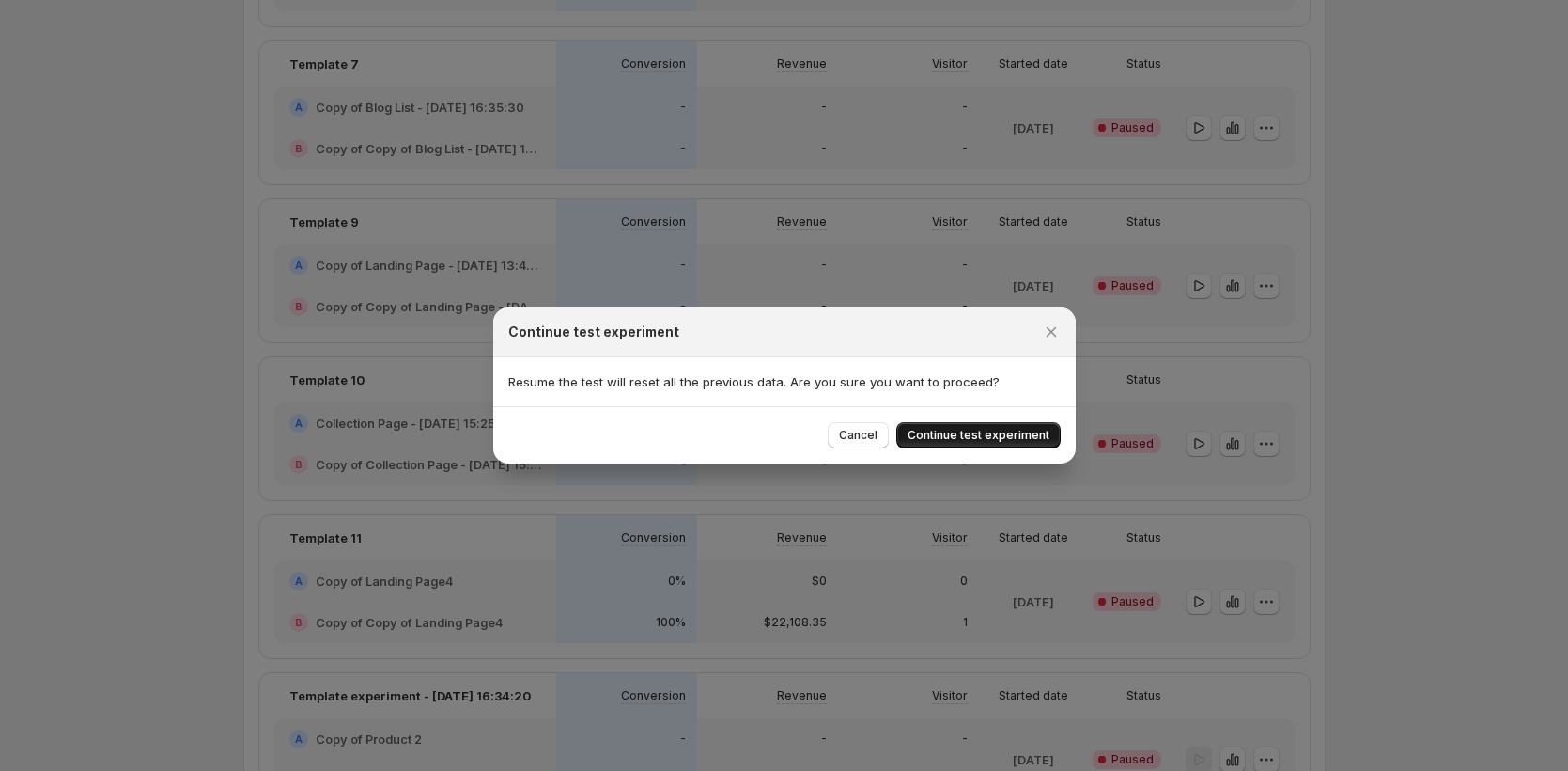
click at [977, 428] on button "Continue test experiment" at bounding box center [978, 434] width 164 height 26
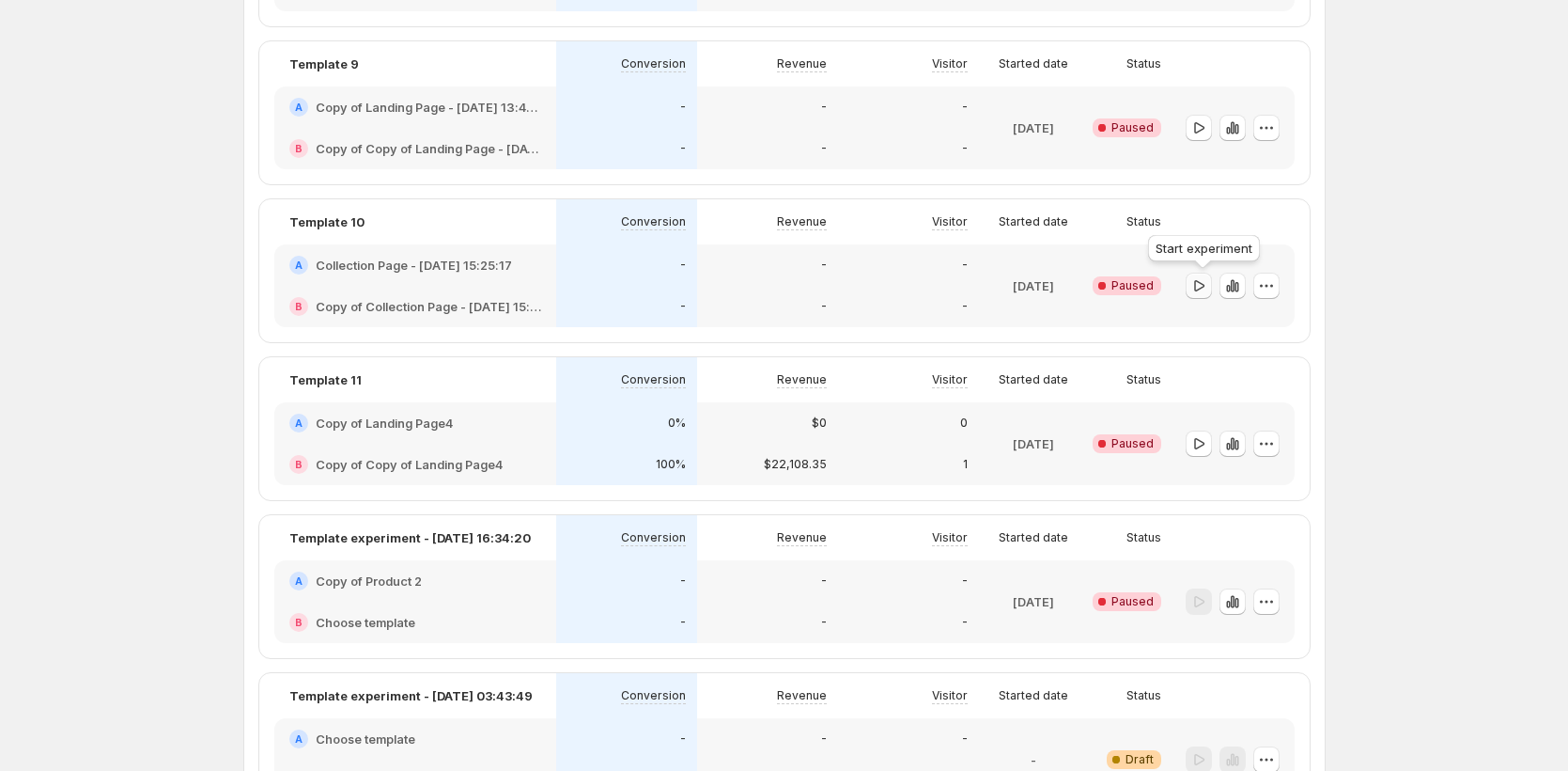
click at [1208, 291] on icon "button" at bounding box center [1198, 285] width 19 height 19
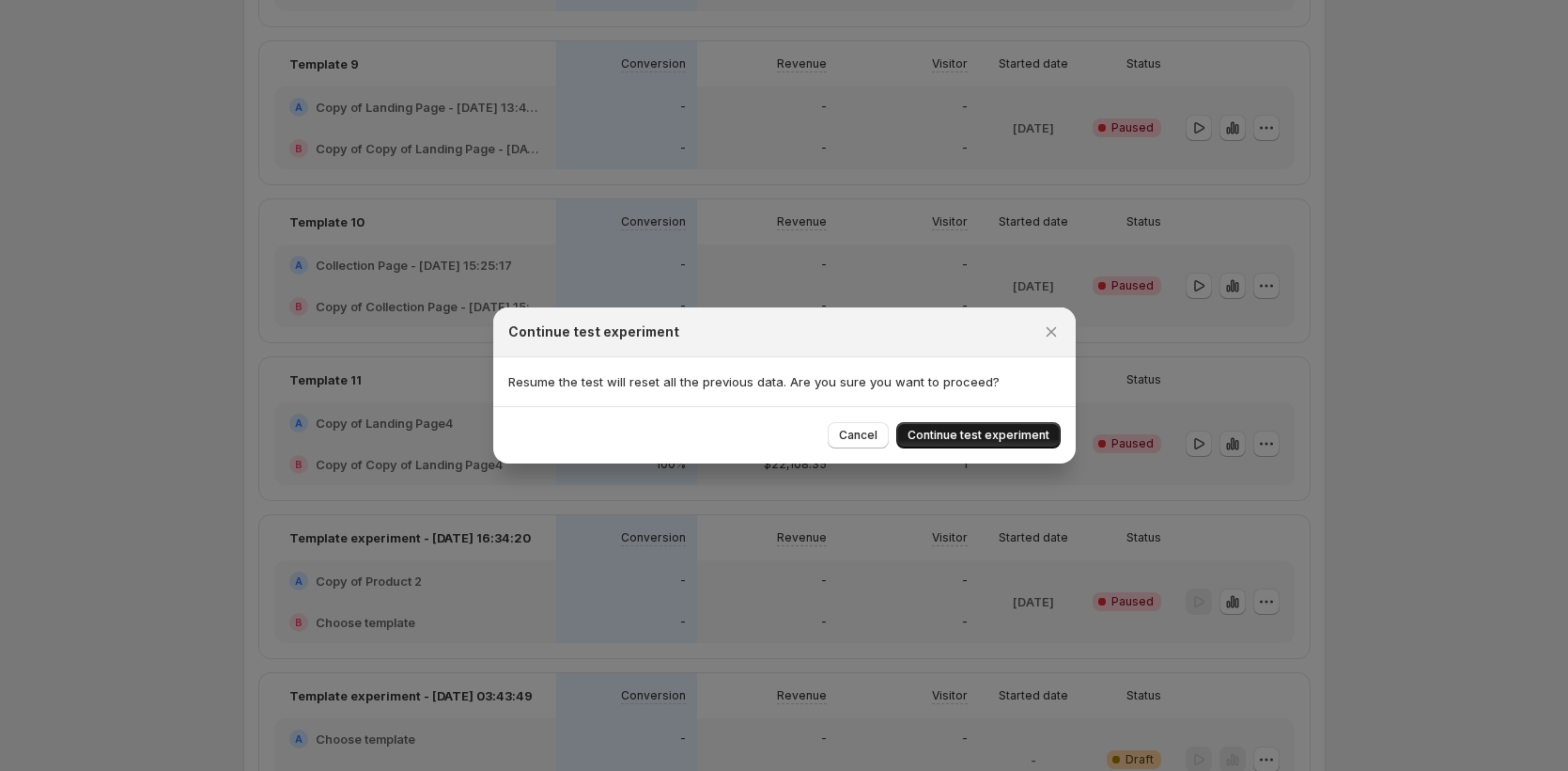
click at [988, 443] on button "Continue test experiment" at bounding box center [978, 434] width 164 height 26
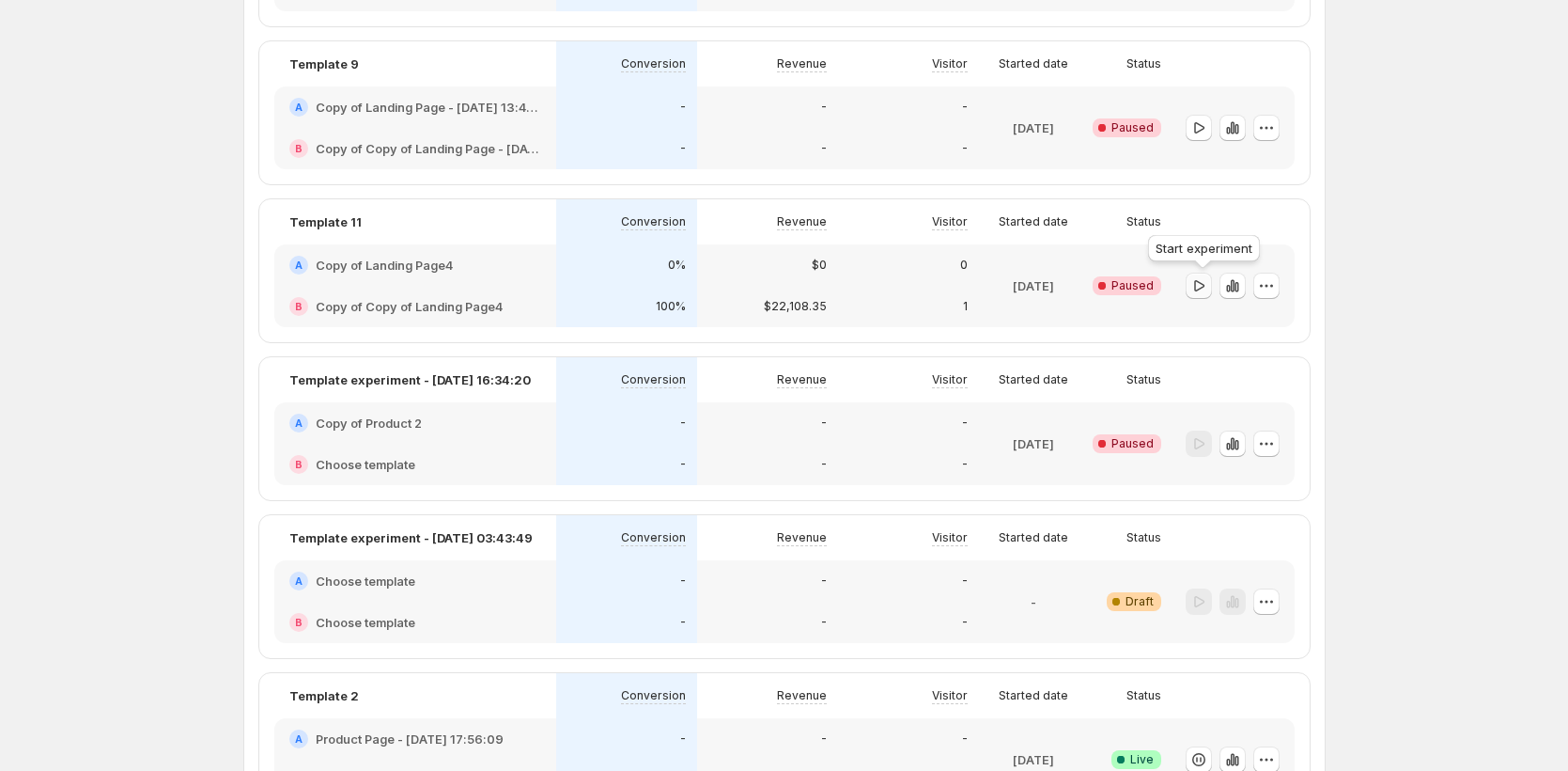
click at [1192, 290] on button "button" at bounding box center [1198, 286] width 26 height 26
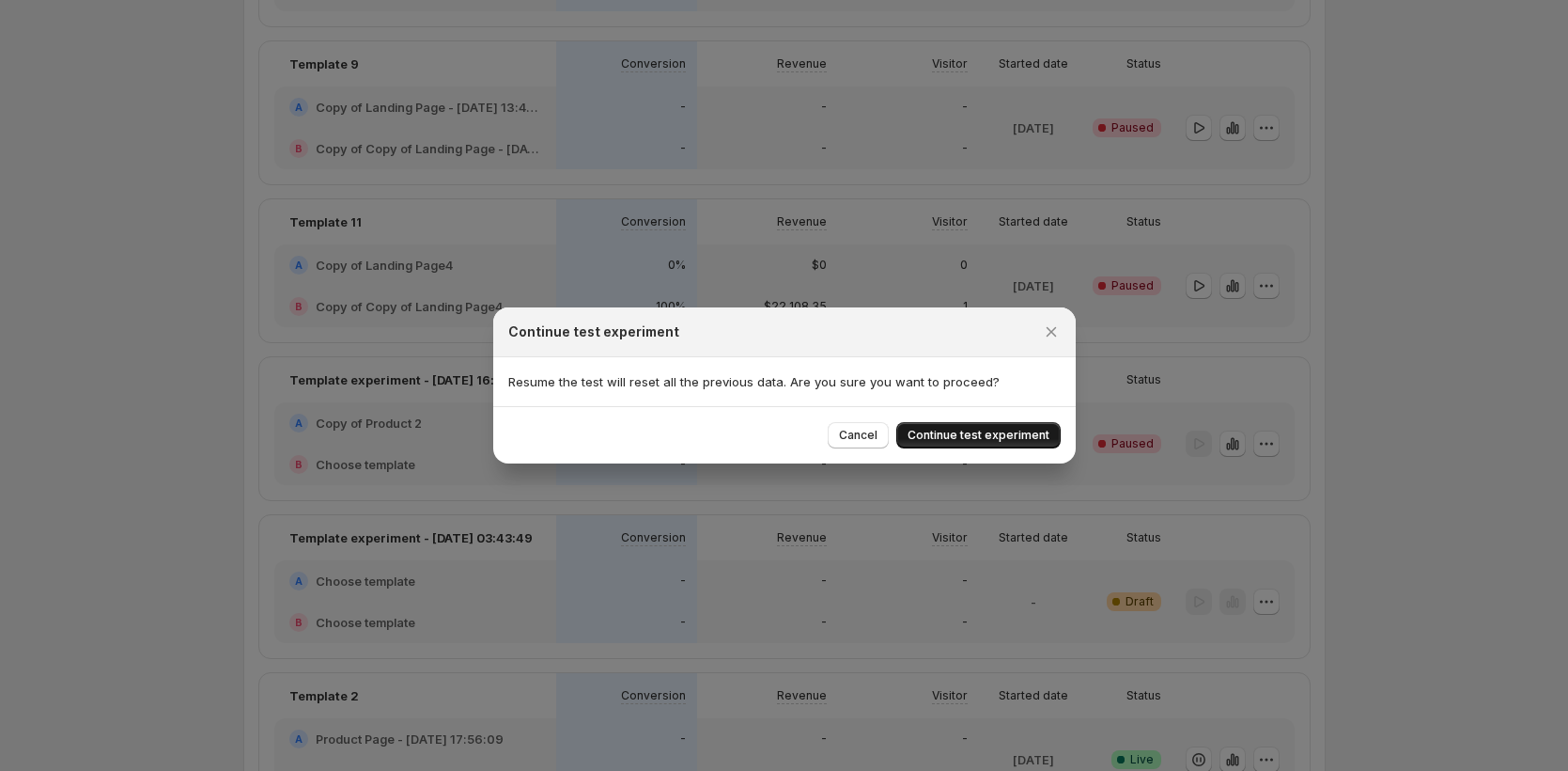
click at [951, 427] on button "Continue test experiment" at bounding box center [978, 434] width 164 height 26
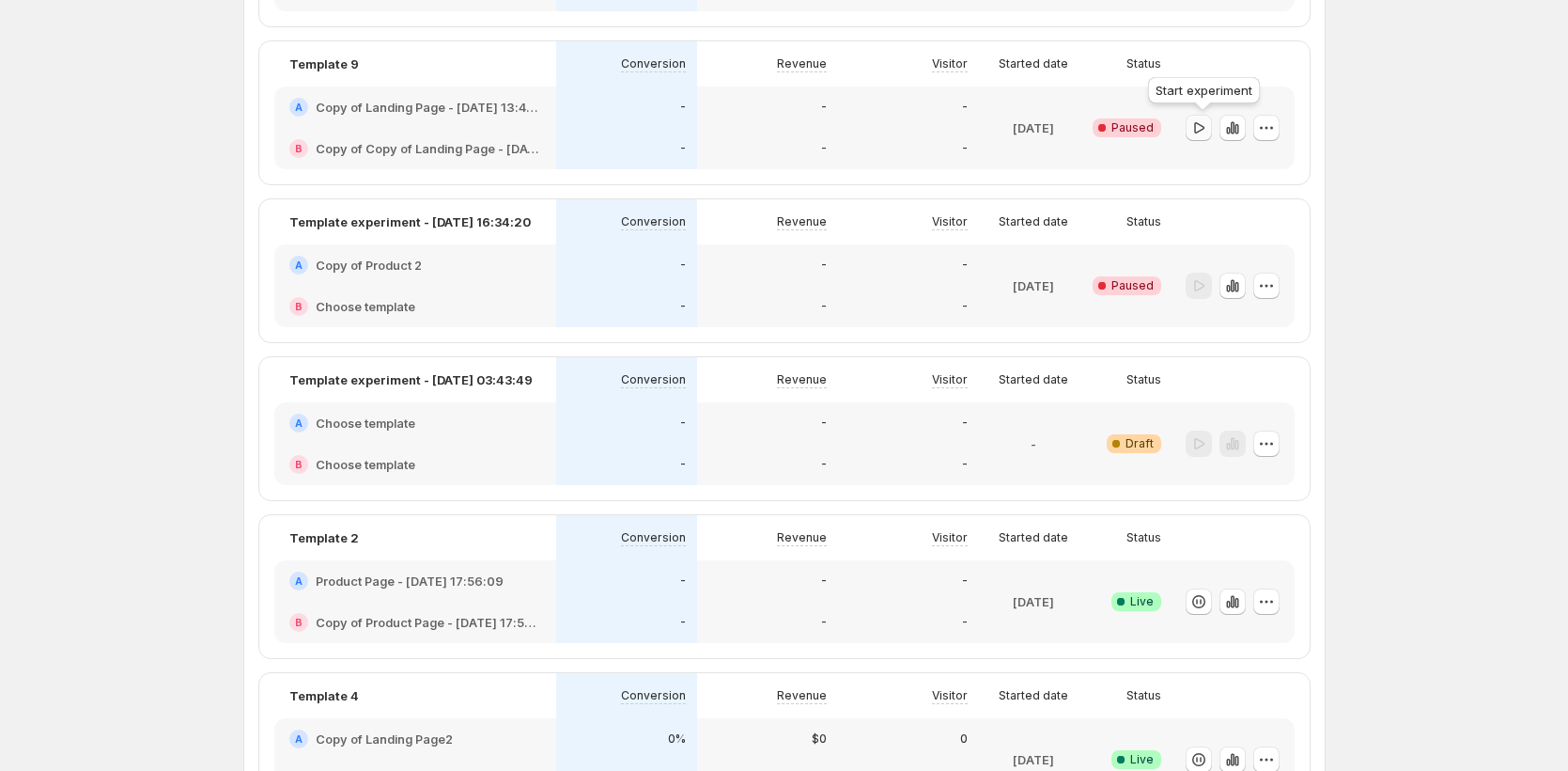
click at [1198, 121] on icon "button" at bounding box center [1198, 127] width 19 height 19
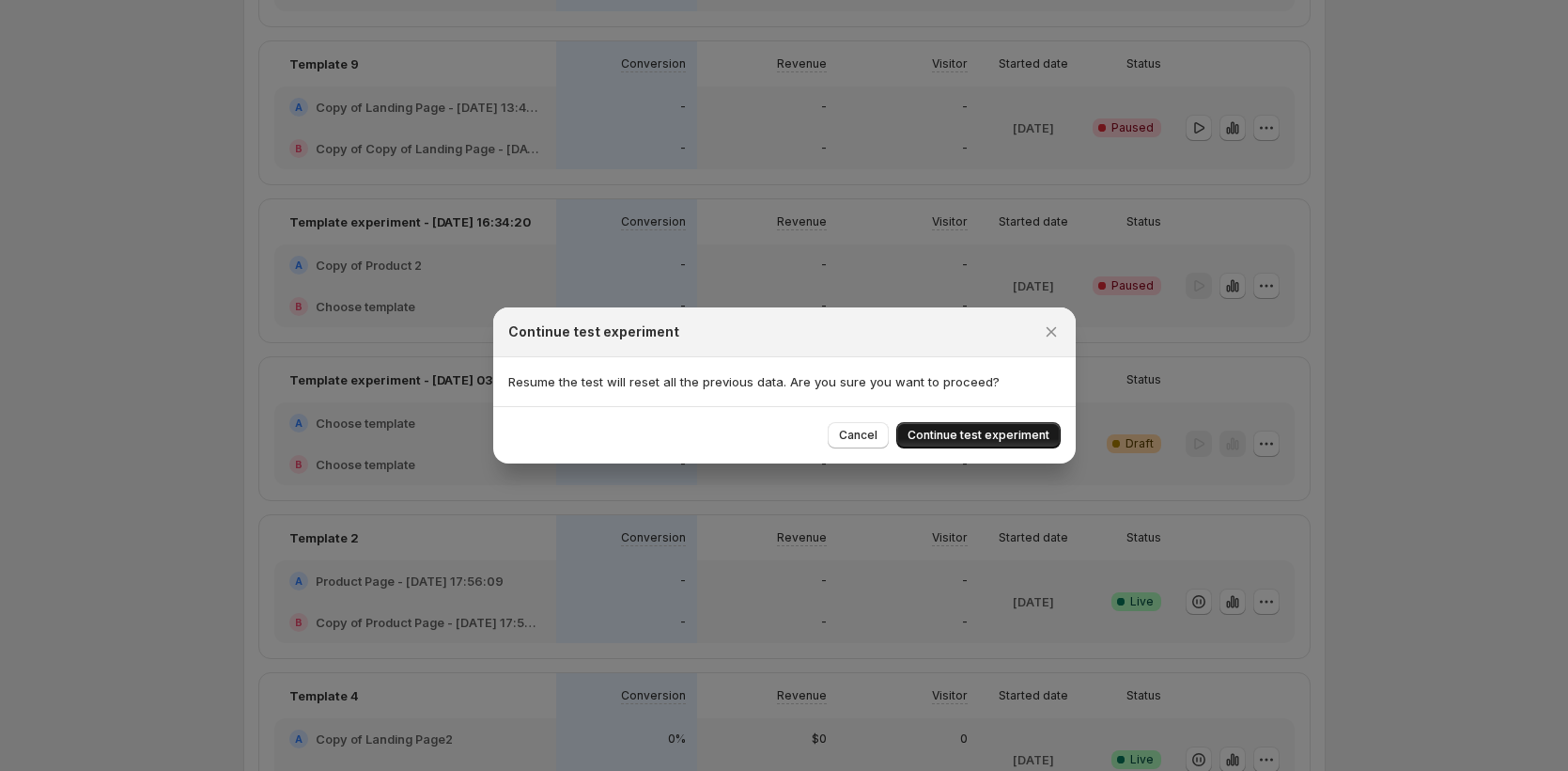
click at [963, 436] on span "Continue test experiment" at bounding box center [978, 434] width 142 height 15
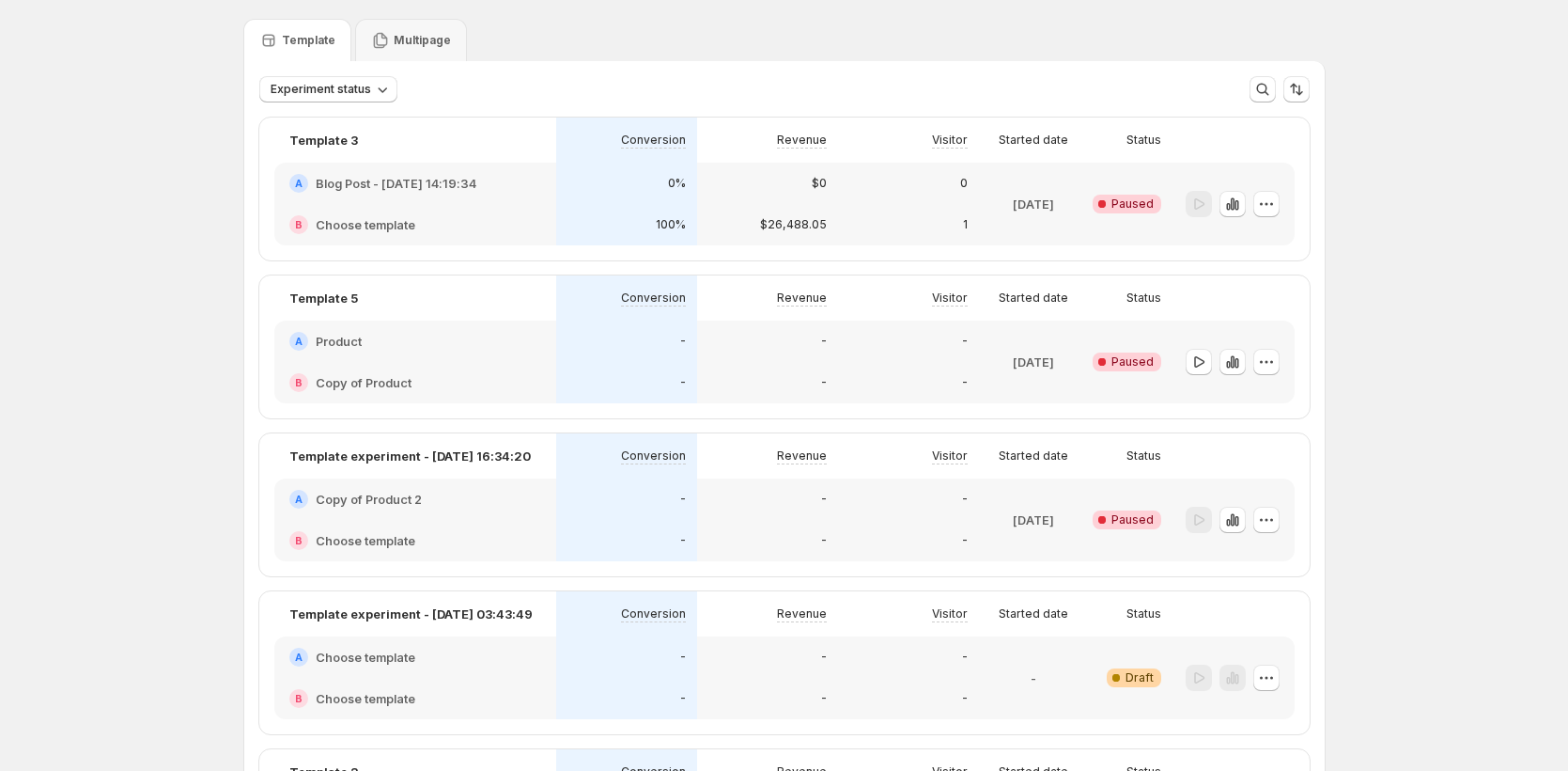
scroll to position [54, 0]
click at [1204, 357] on icon "button" at bounding box center [1198, 360] width 19 height 19
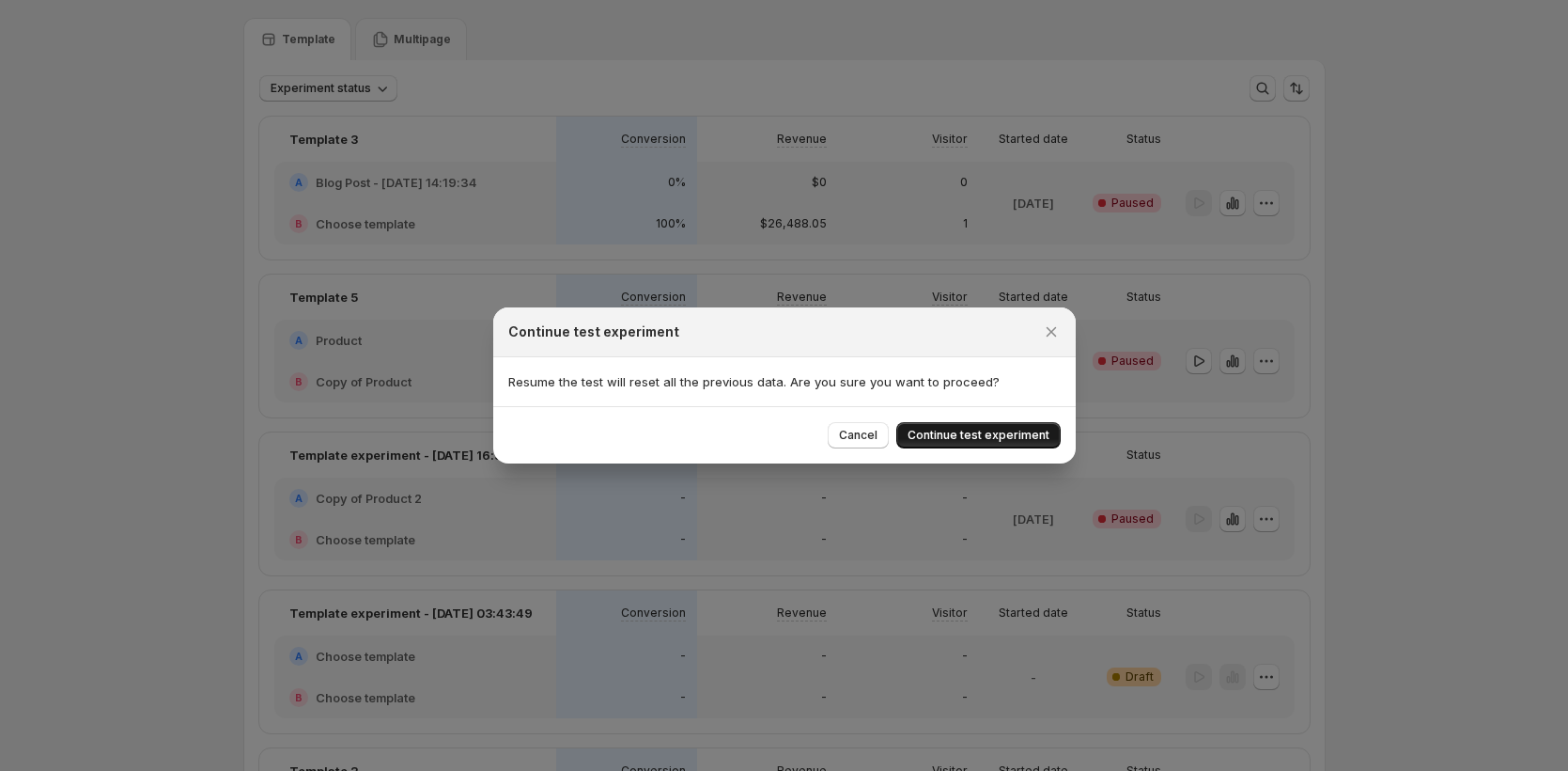
click at [989, 443] on button "Continue test experiment" at bounding box center [978, 434] width 164 height 26
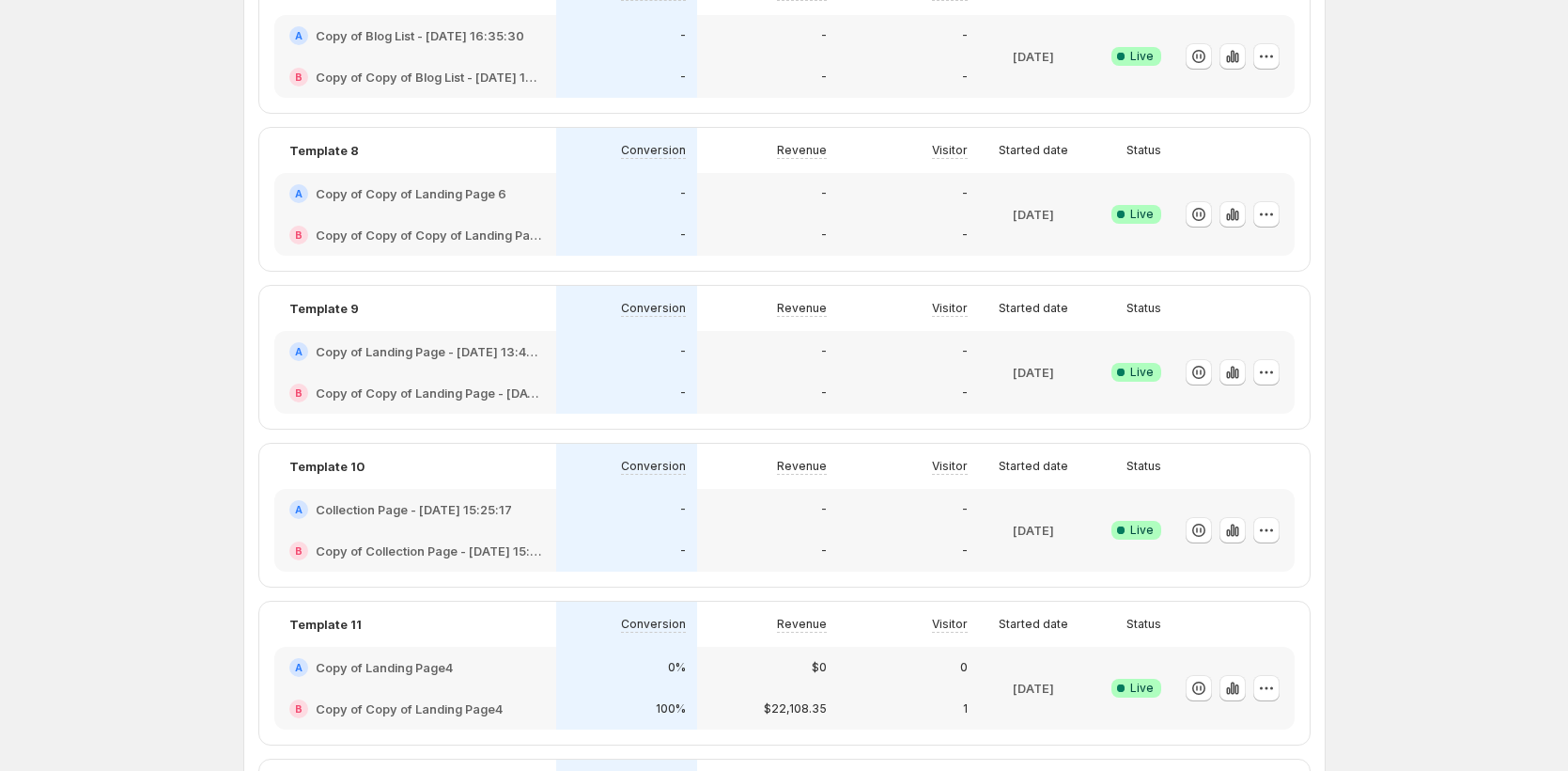
scroll to position [1712, 0]
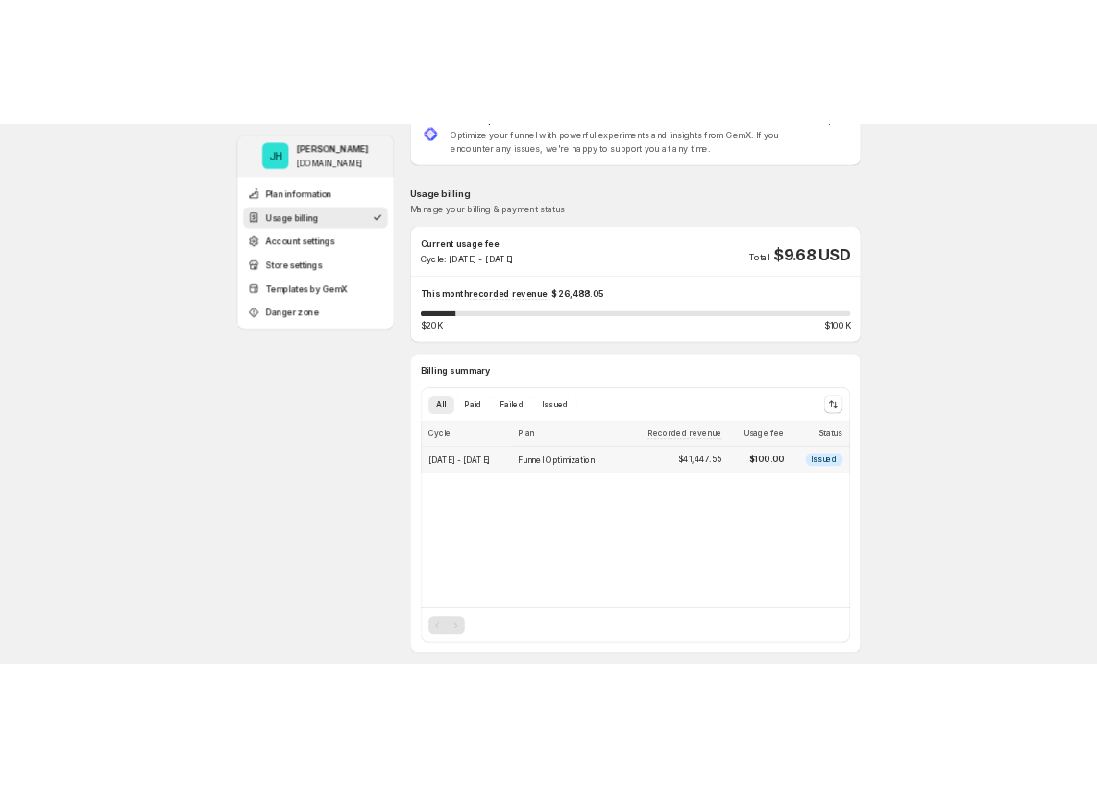
scroll to position [109, 0]
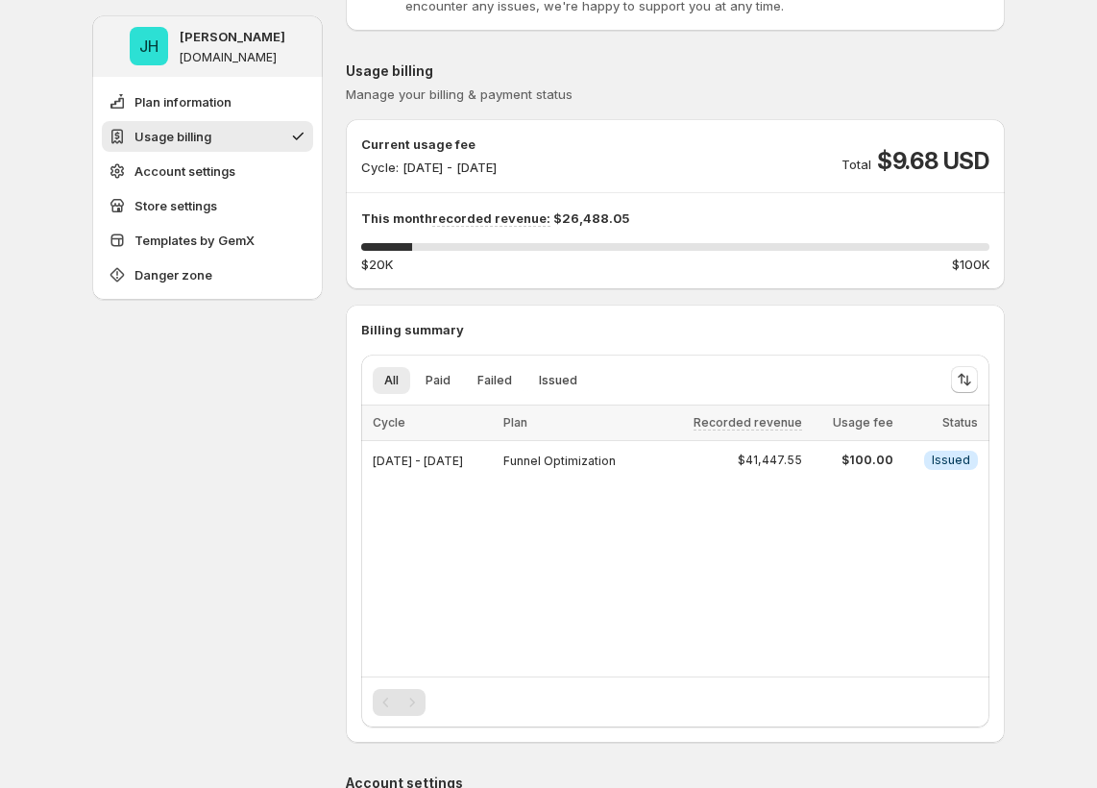
scroll to position [140, 0]
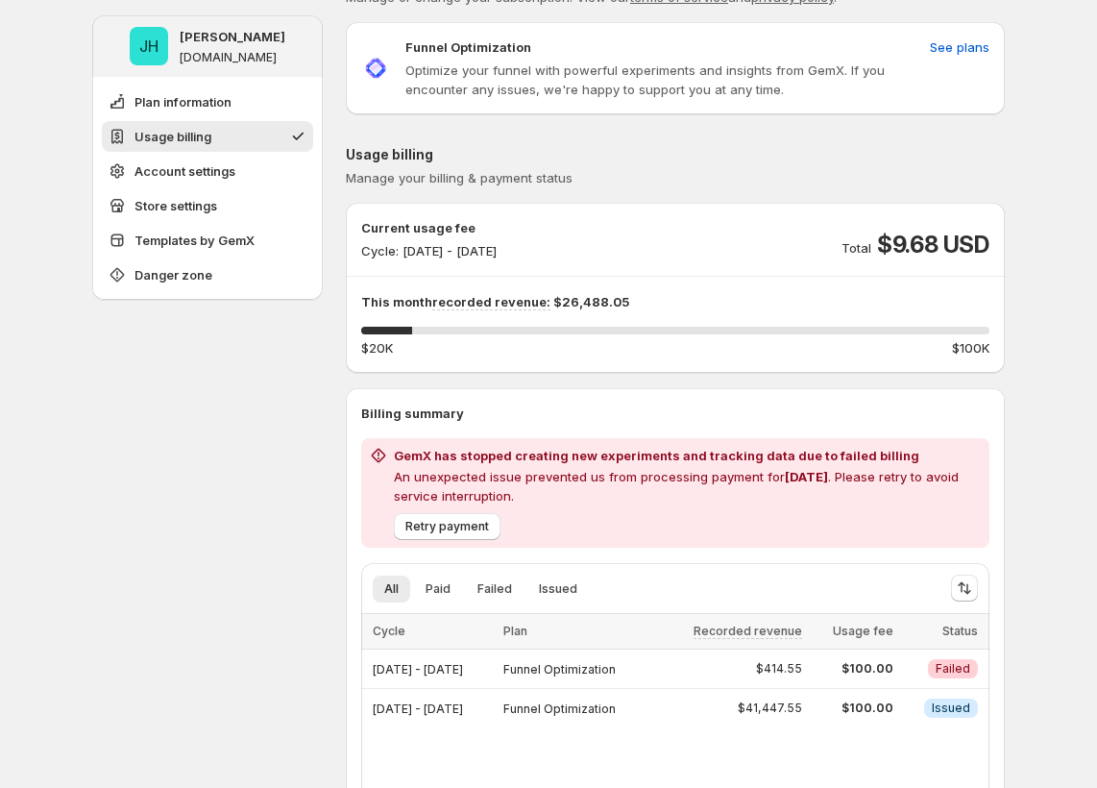
scroll to position [613, 0]
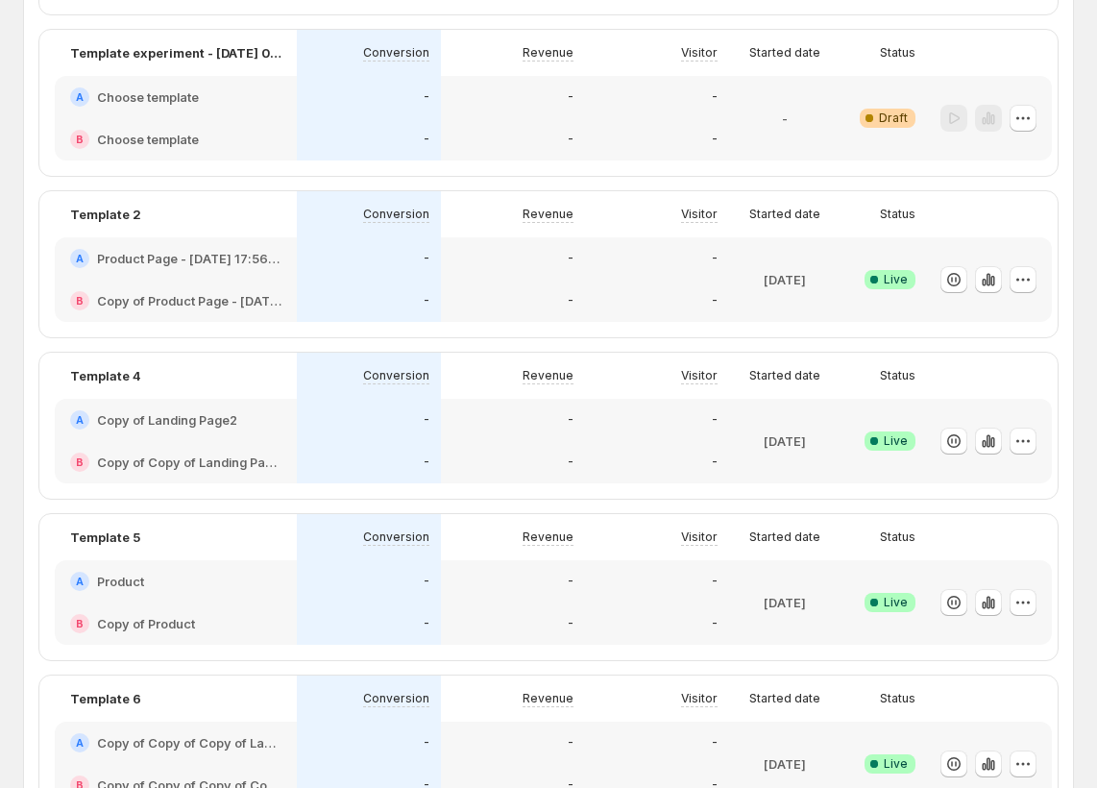
scroll to position [1896, 0]
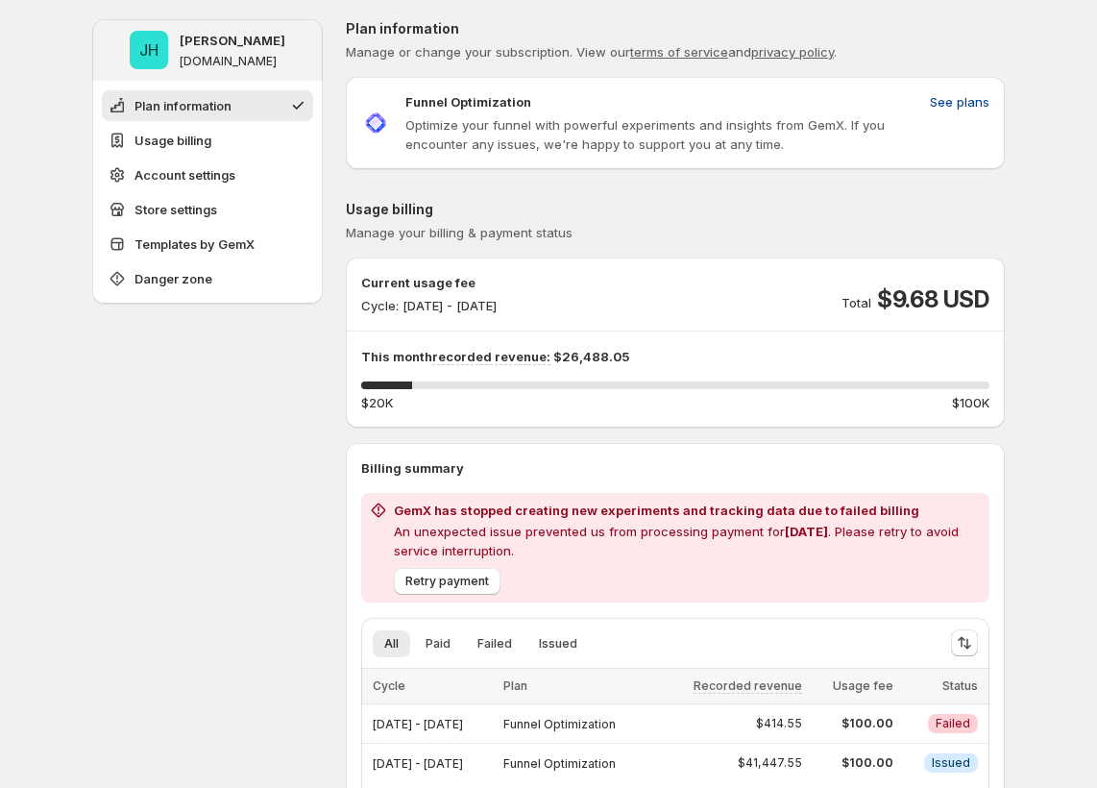
click at [951, 110] on span "See plans" at bounding box center [960, 101] width 60 height 19
click at [481, 586] on span "Retry payment" at bounding box center [447, 580] width 84 height 15
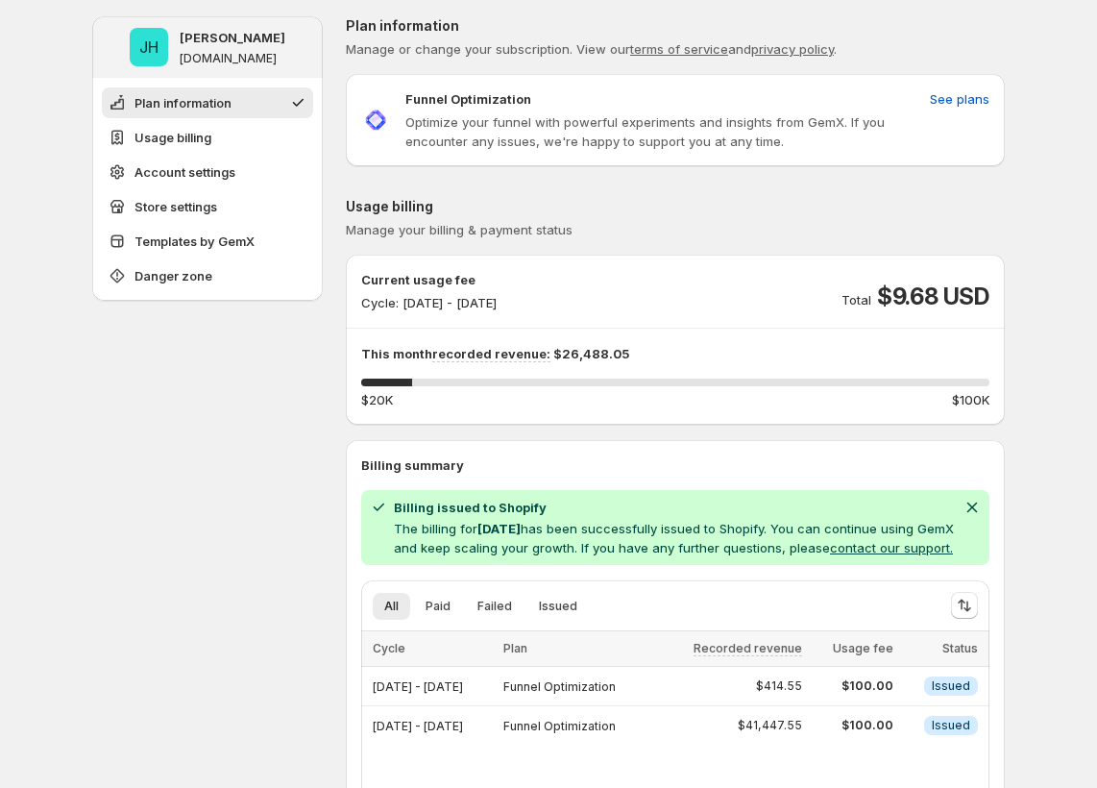
scroll to position [4, 0]
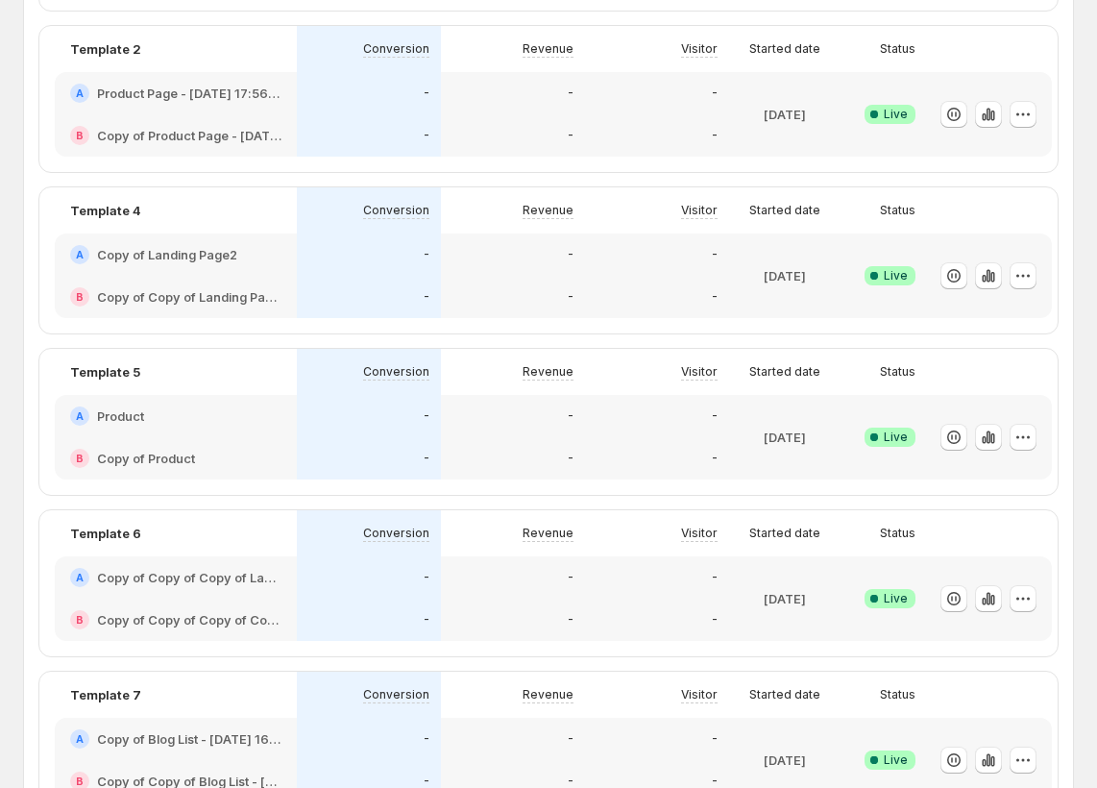
scroll to position [1750, 0]
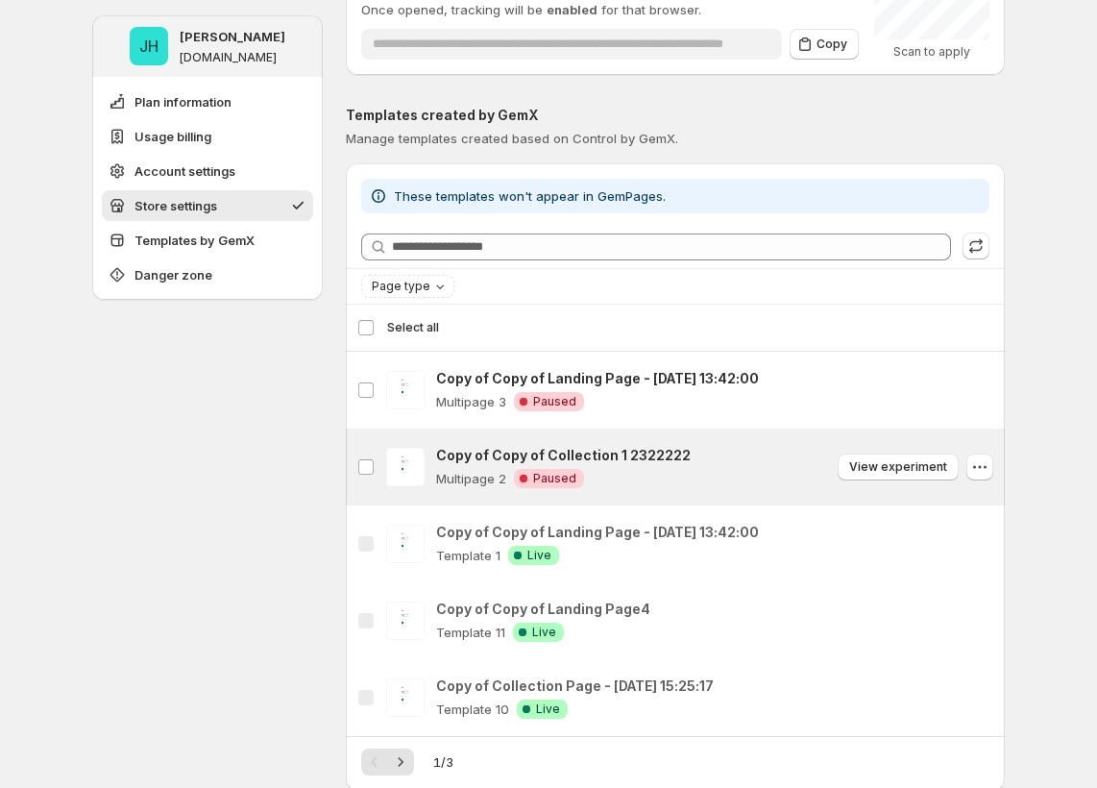
scroll to position [1609, 0]
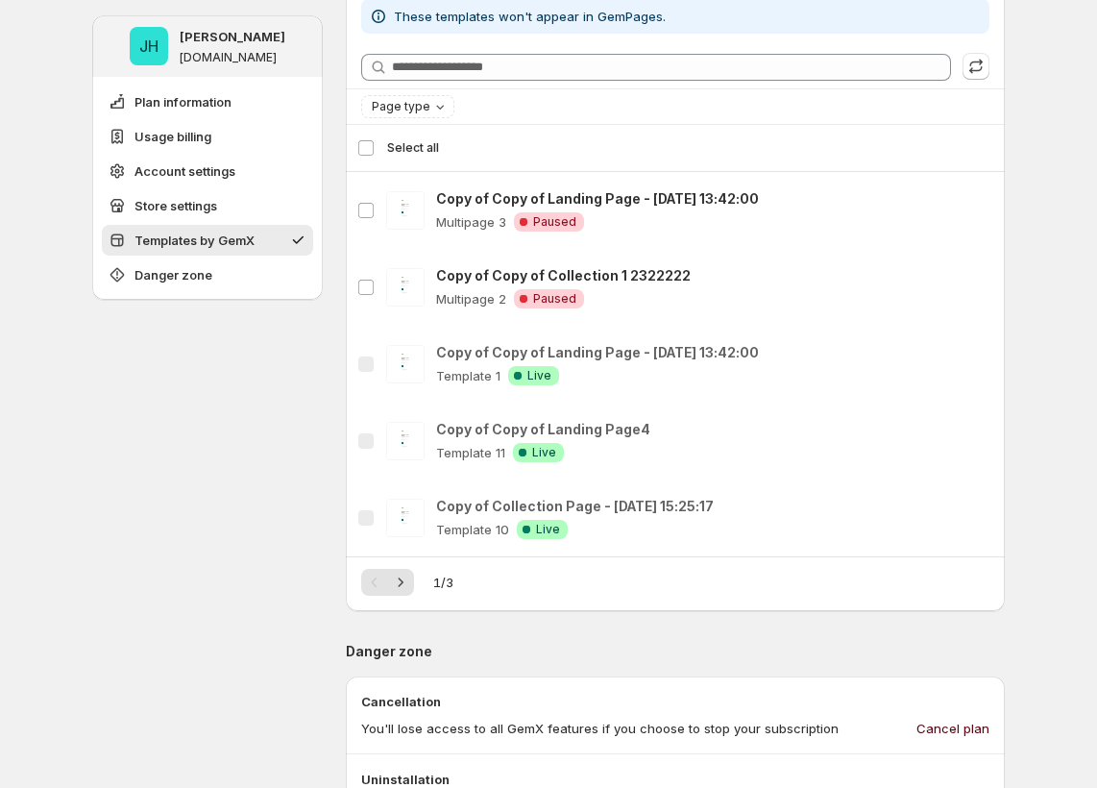
click at [957, 728] on span "Cancel plan" at bounding box center [952, 727] width 73 height 19
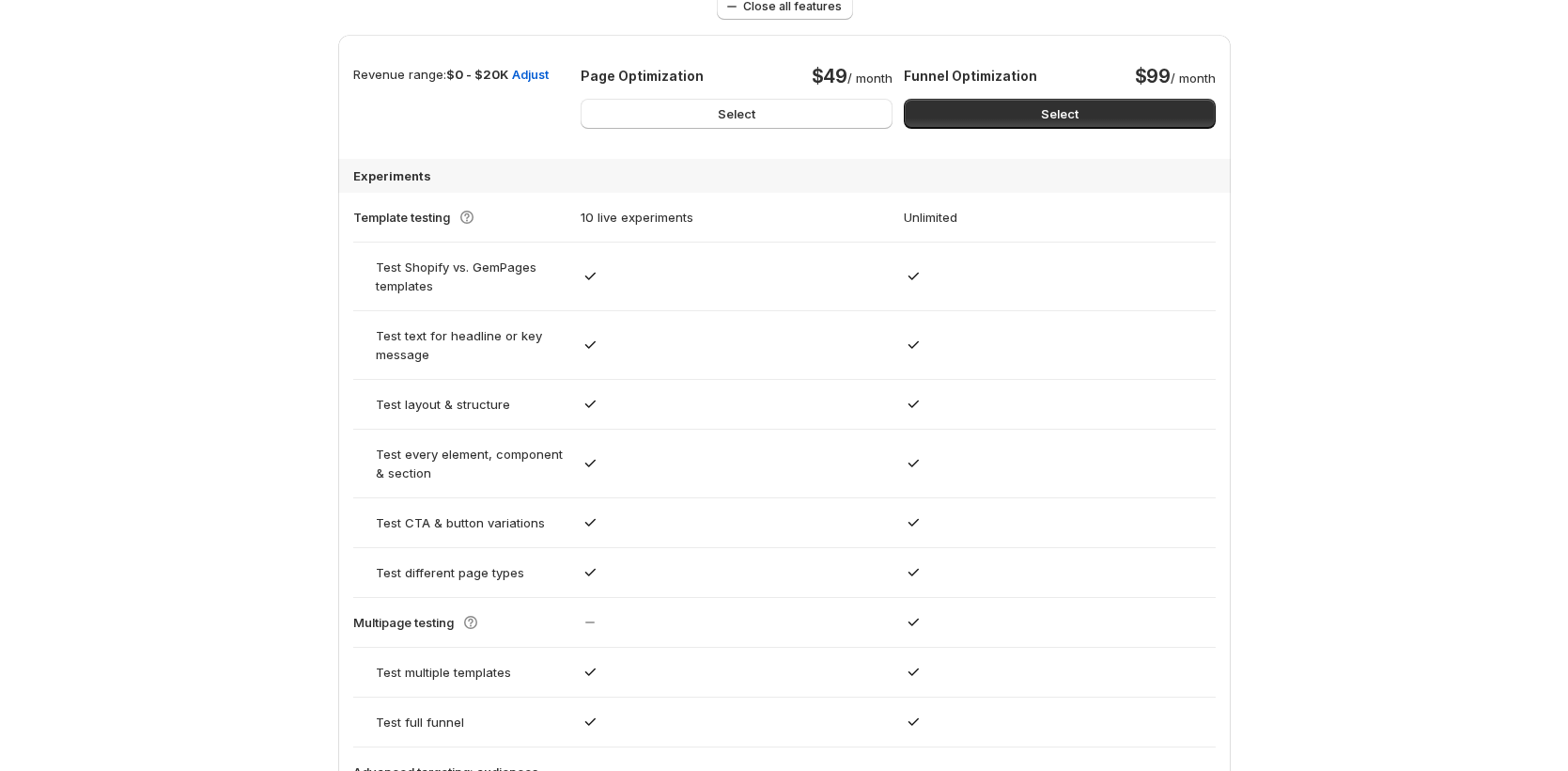
scroll to position [779, 0]
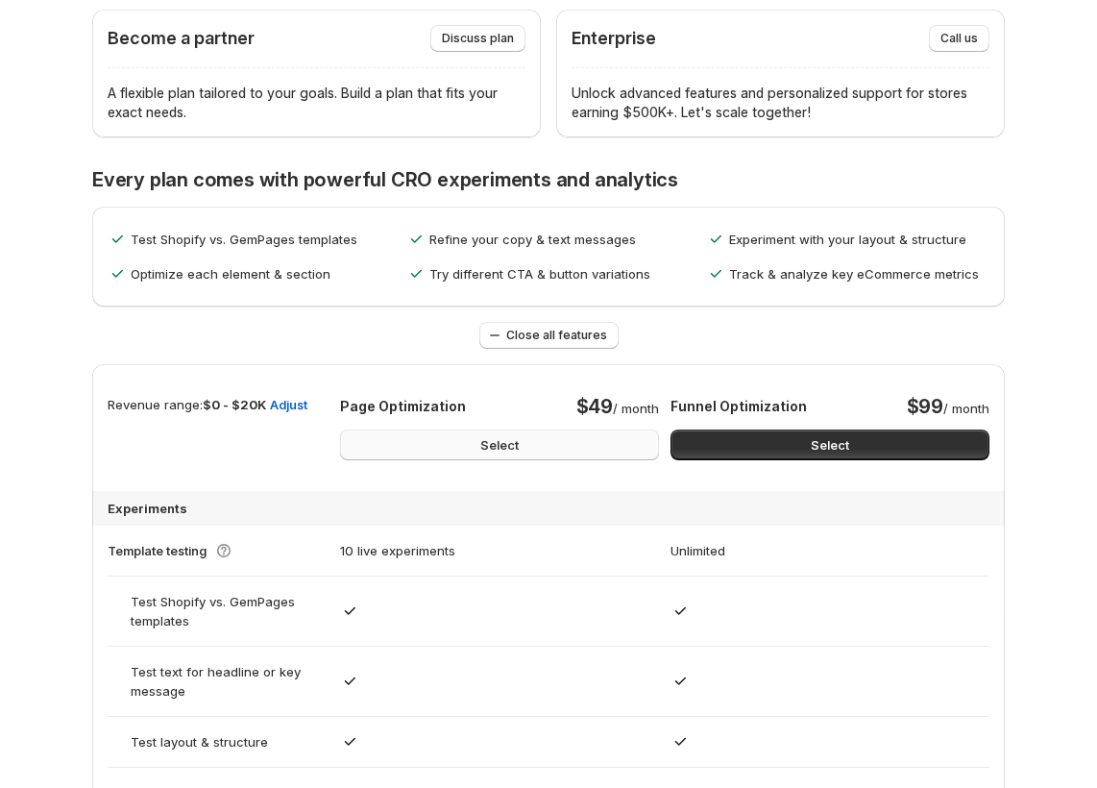
click at [374, 442] on button "Select" at bounding box center [499, 444] width 319 height 31
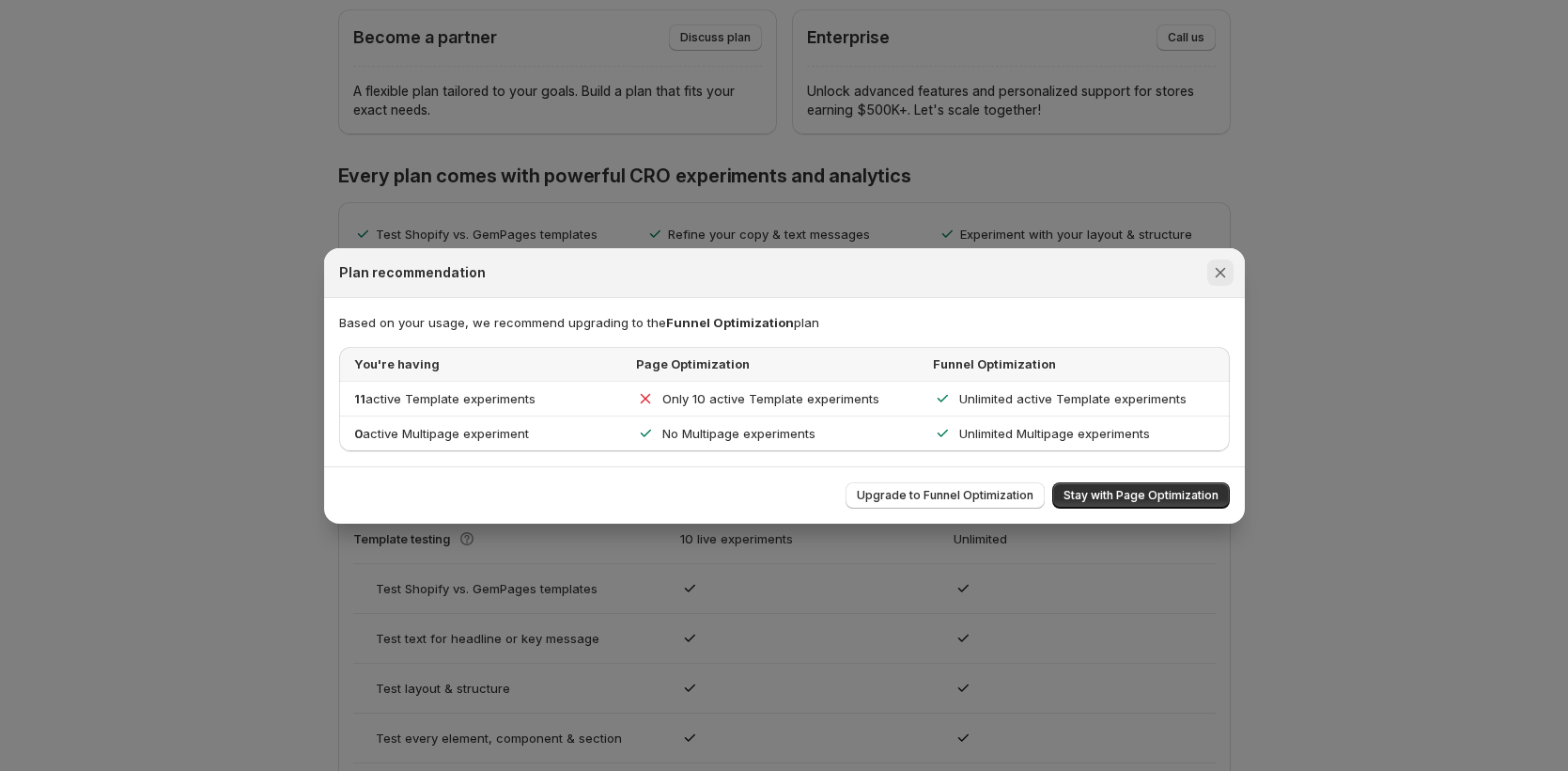
click at [1082, 268] on icon "Close" at bounding box center [1220, 272] width 19 height 19
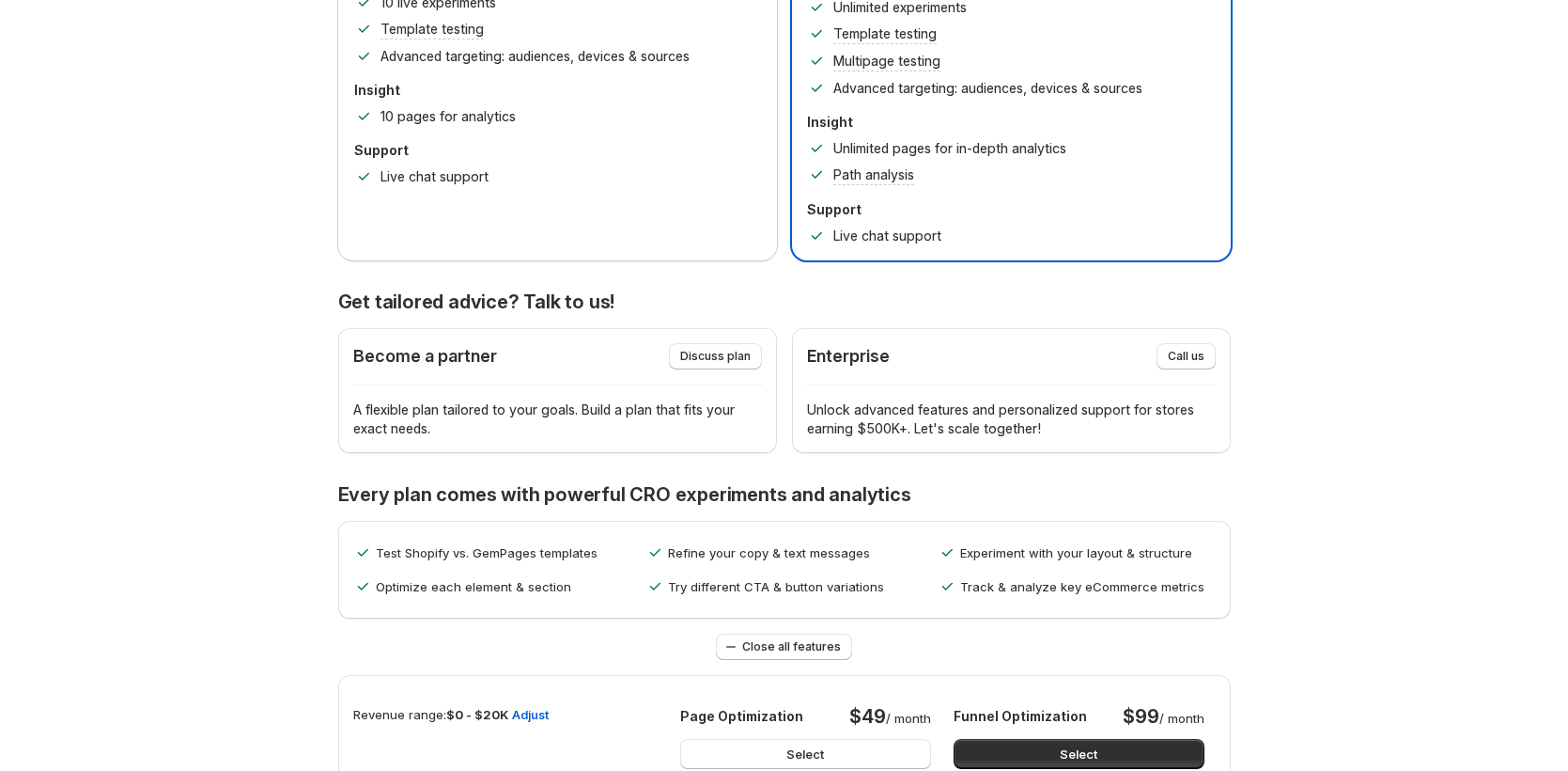
scroll to position [0, 0]
